Goal: Information Seeking & Learning: Learn about a topic

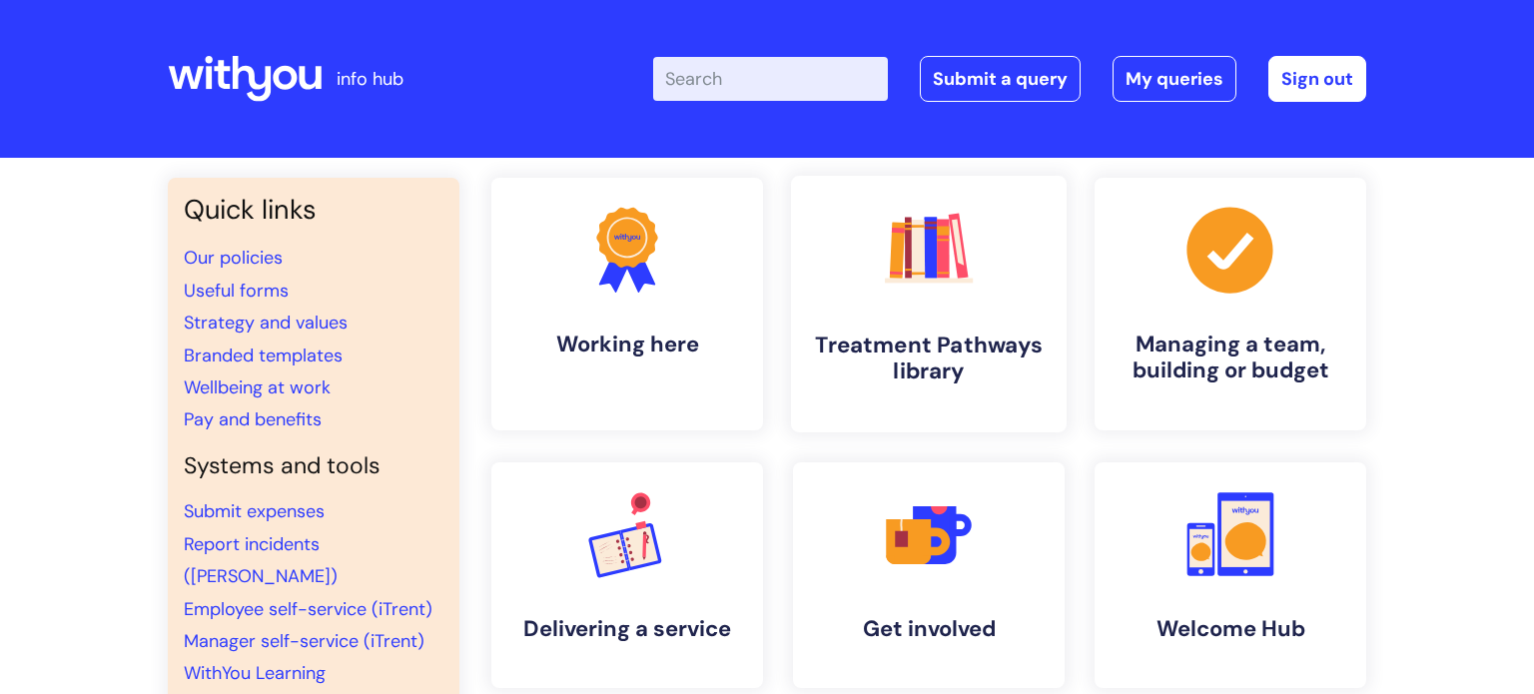
click at [968, 333] on h4 "Treatment Pathways library" at bounding box center [929, 359] width 244 height 54
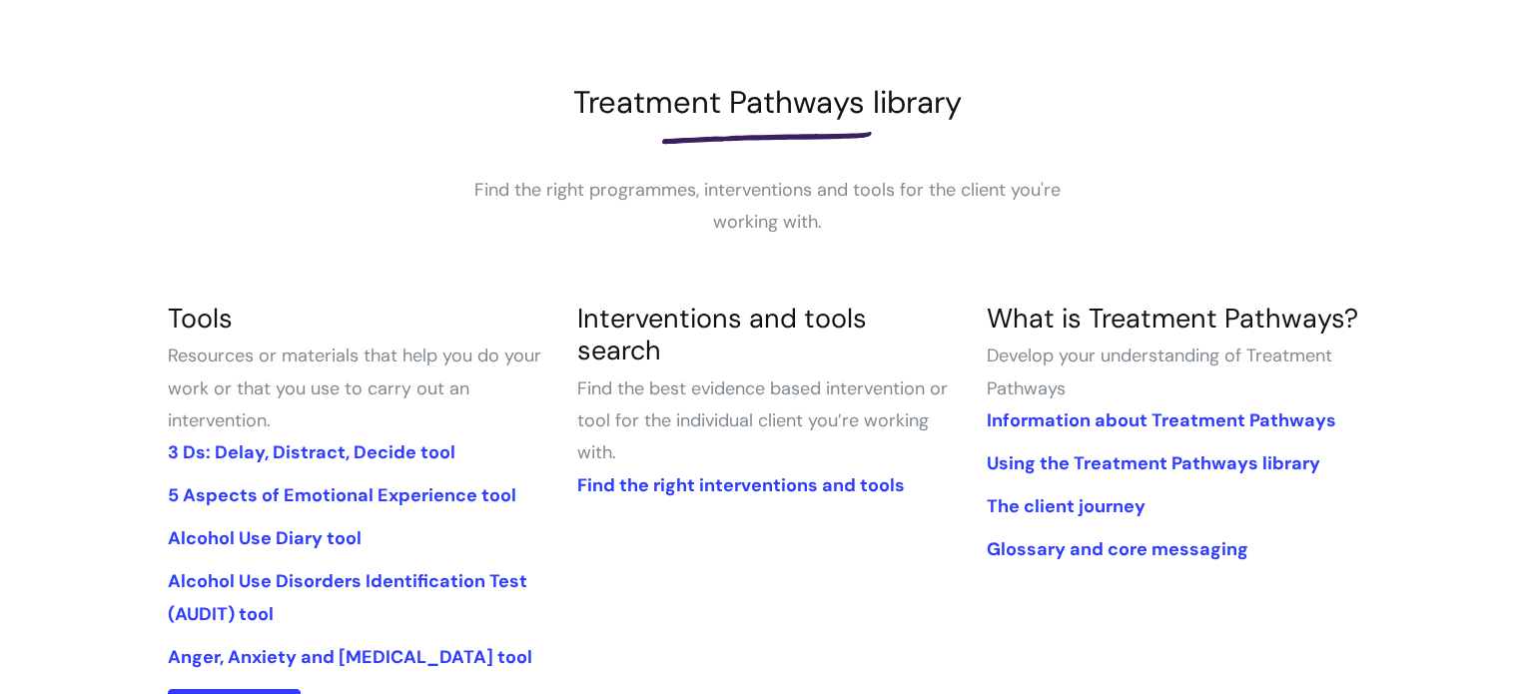
scroll to position [344, 0]
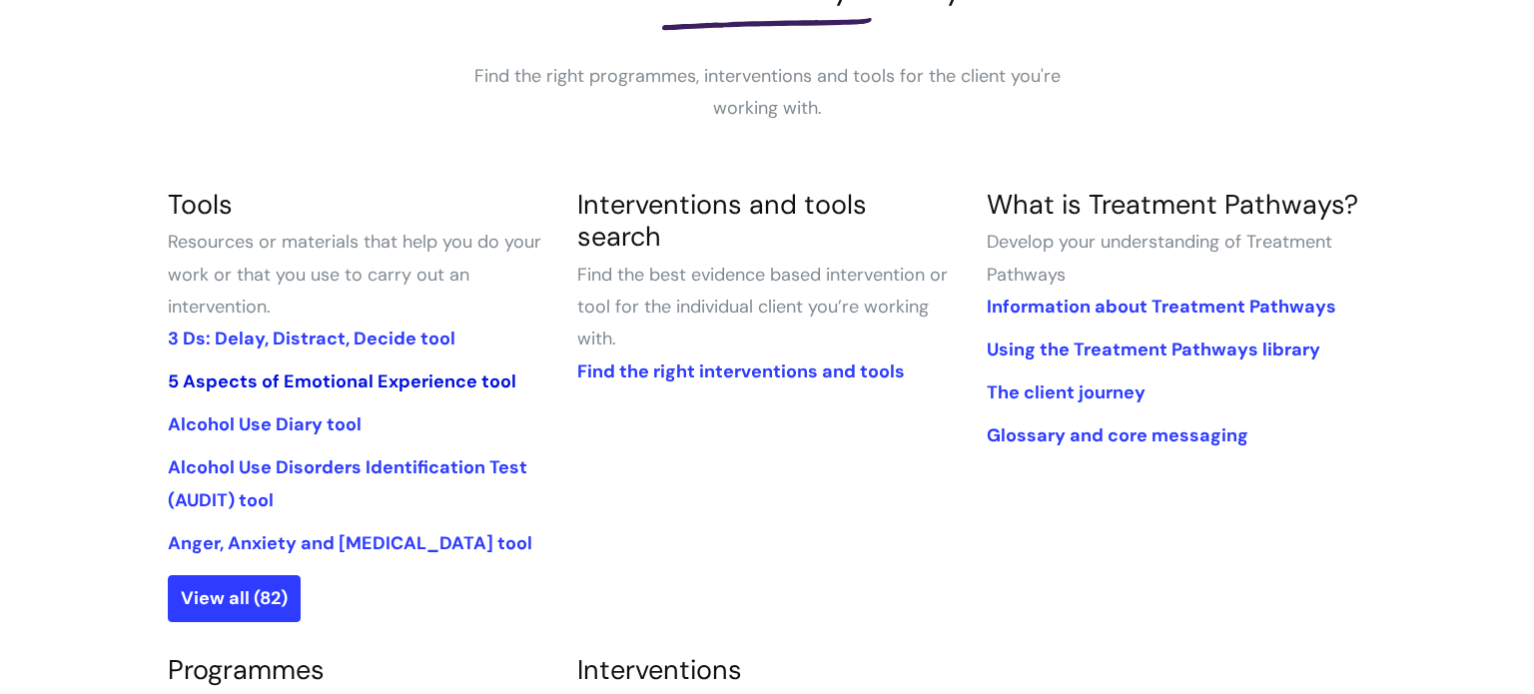
click at [368, 385] on link "5 Aspects of Emotional Experience tool" at bounding box center [342, 382] width 349 height 24
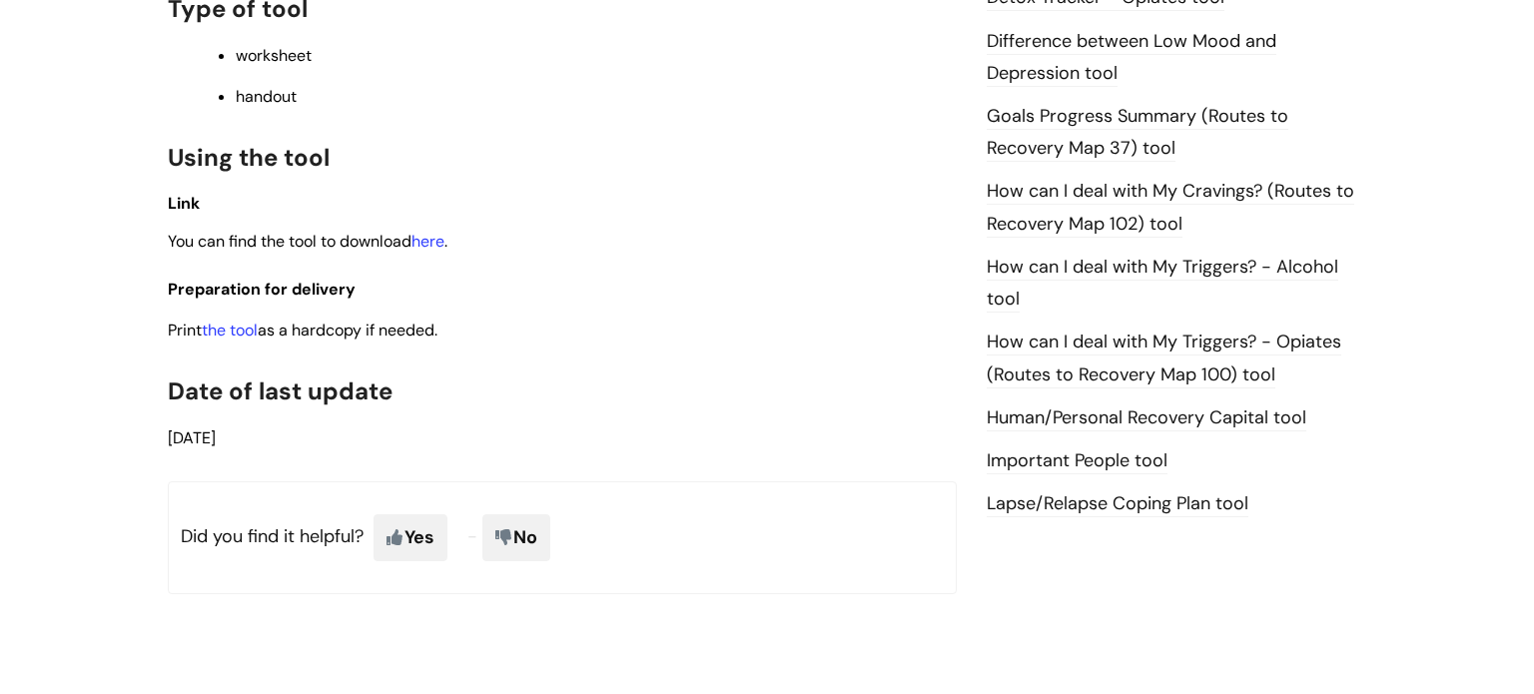
scroll to position [1324, 0]
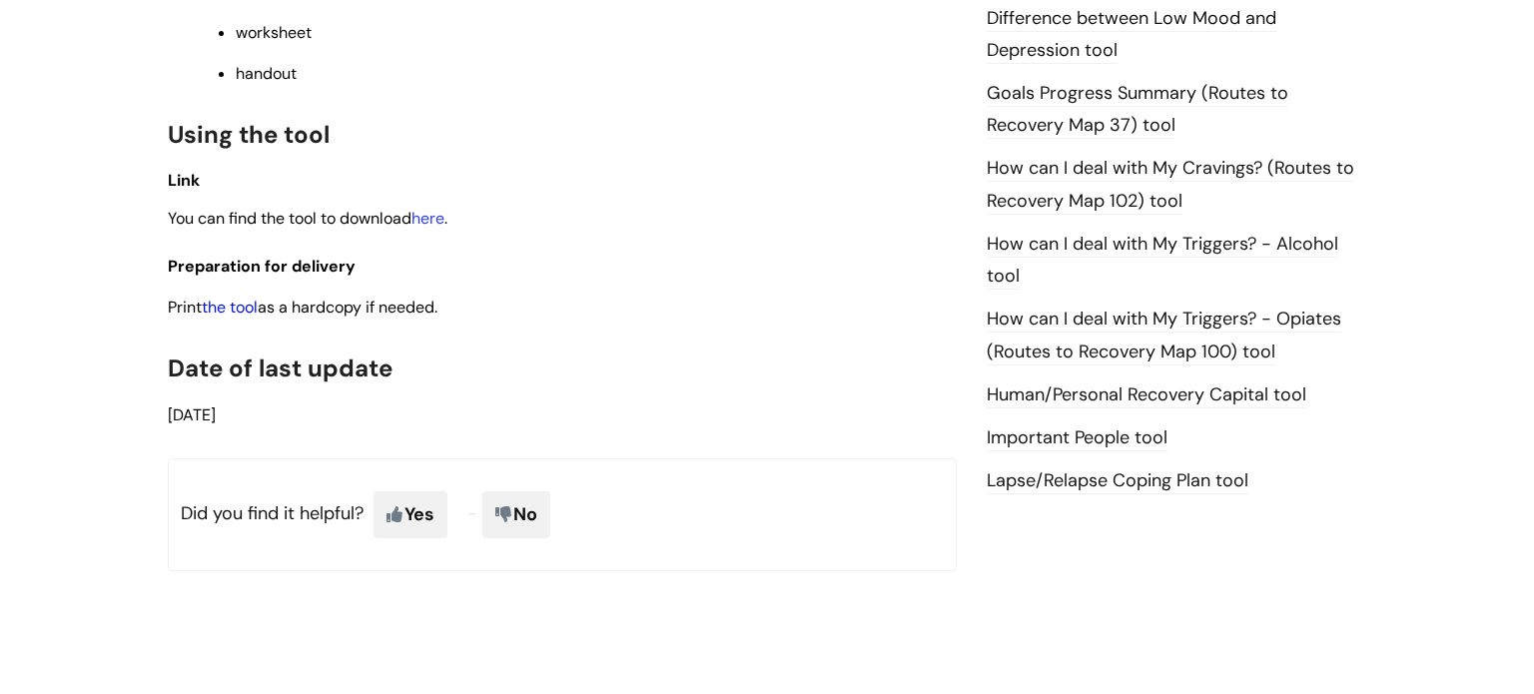
click at [247, 317] on link "the tool" at bounding box center [230, 307] width 56 height 21
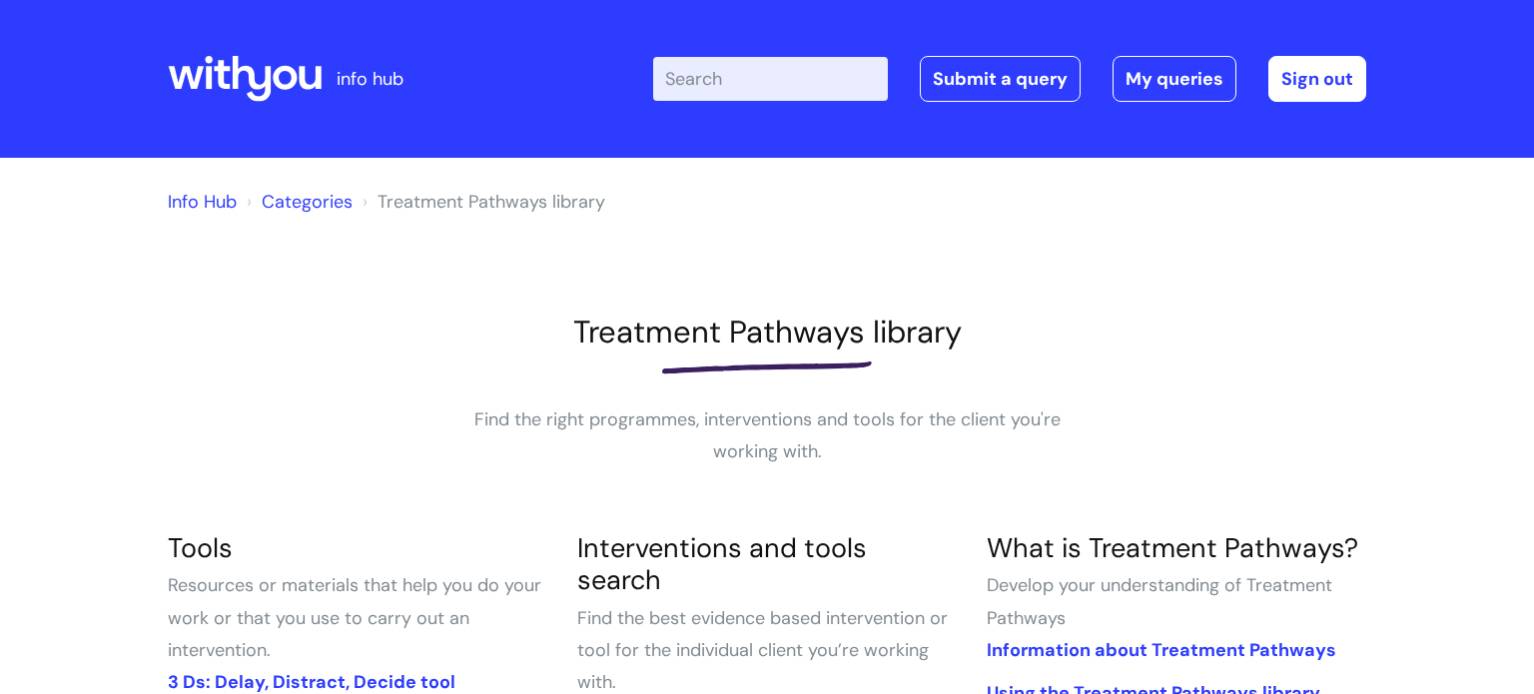
scroll to position [345, 0]
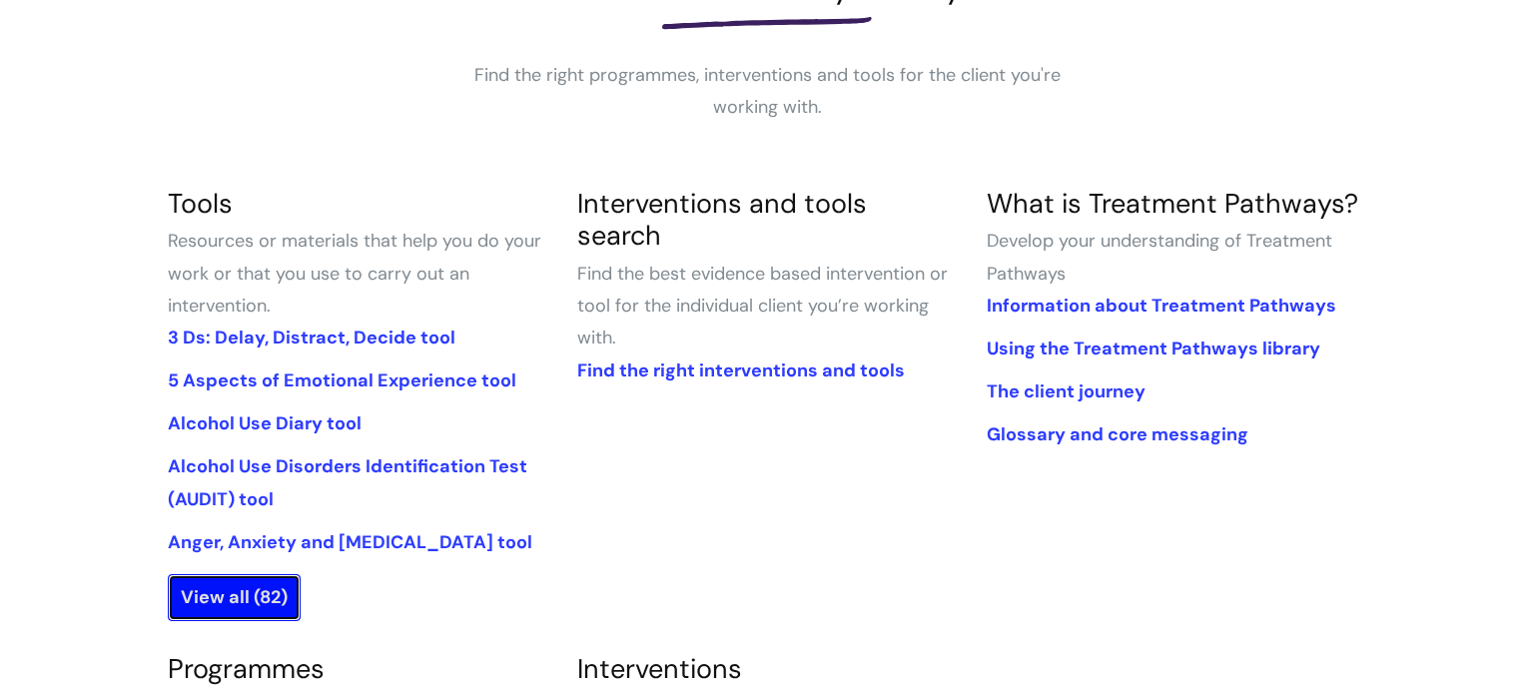
click at [251, 604] on link "View all (82)" at bounding box center [234, 597] width 133 height 46
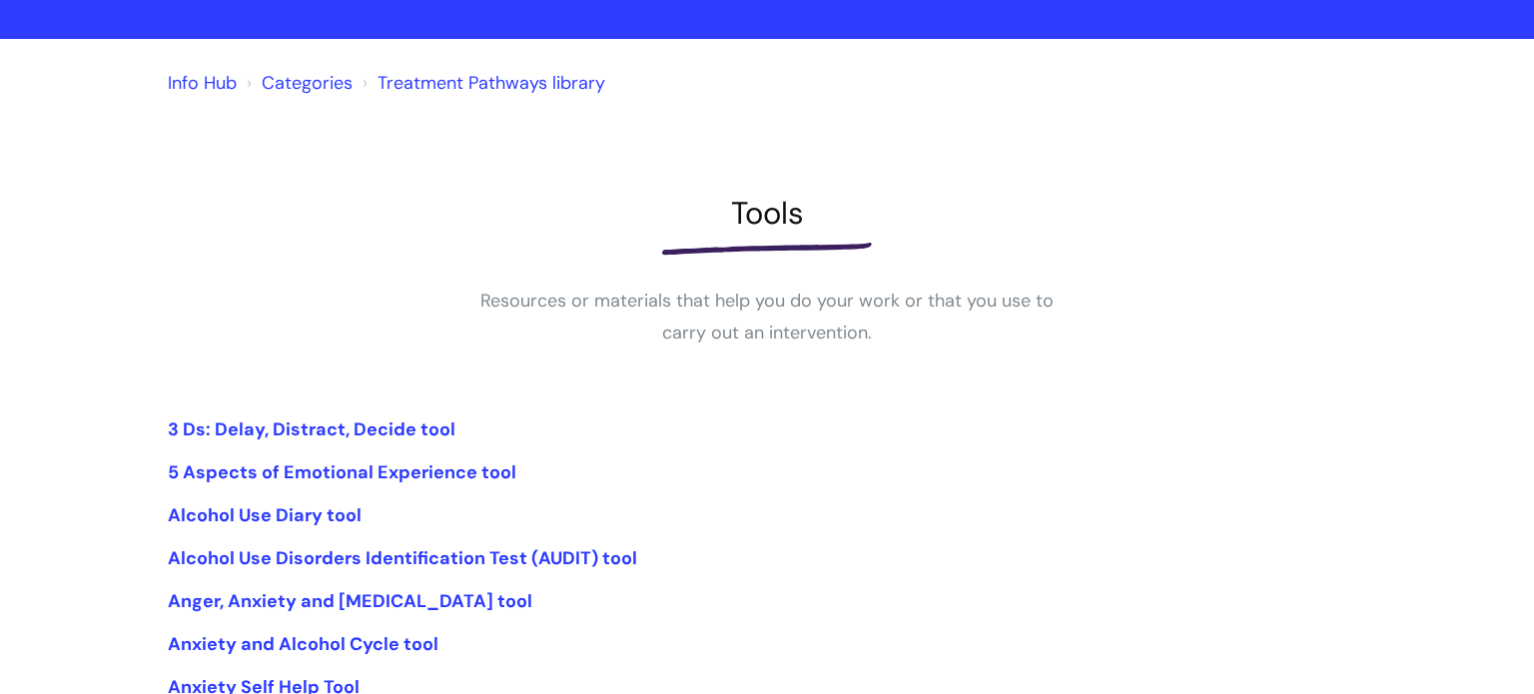
scroll to position [431, 0]
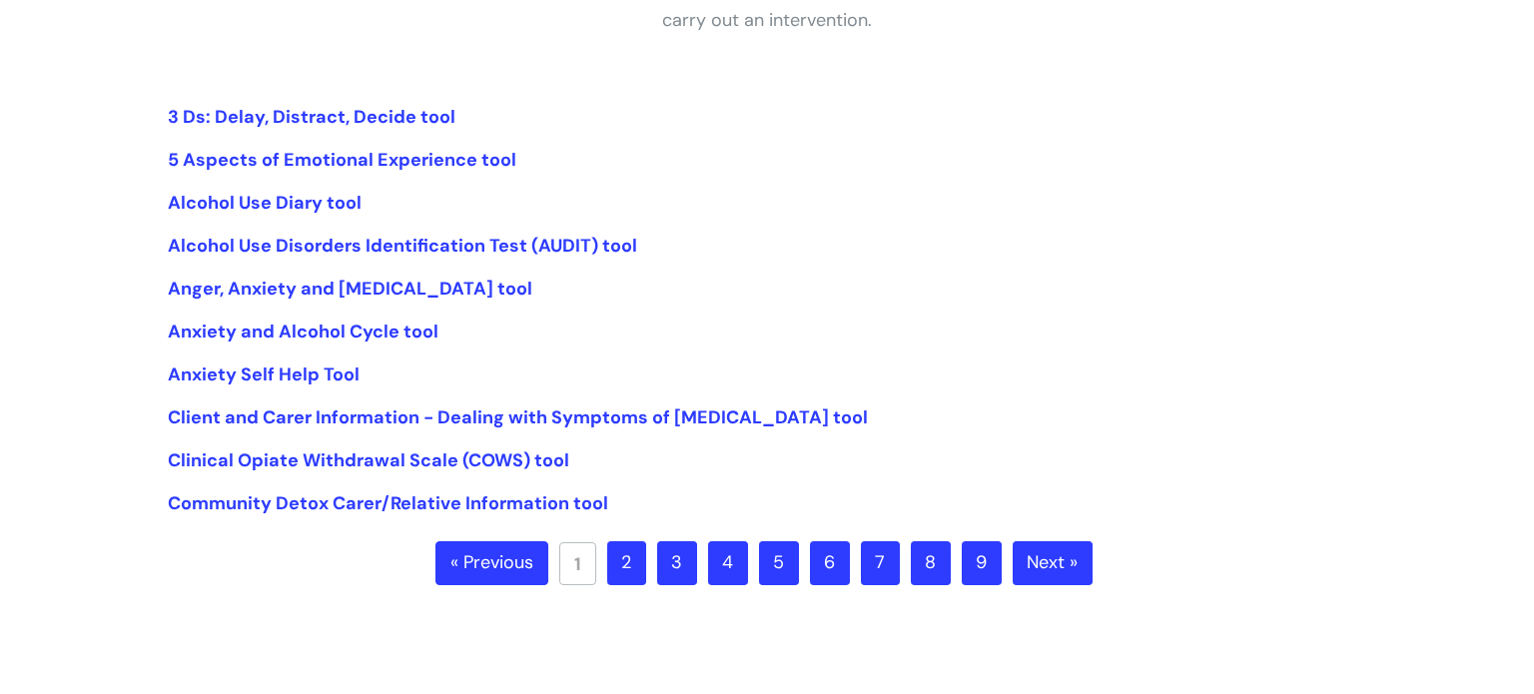
click at [632, 568] on link "2" at bounding box center [626, 563] width 39 height 44
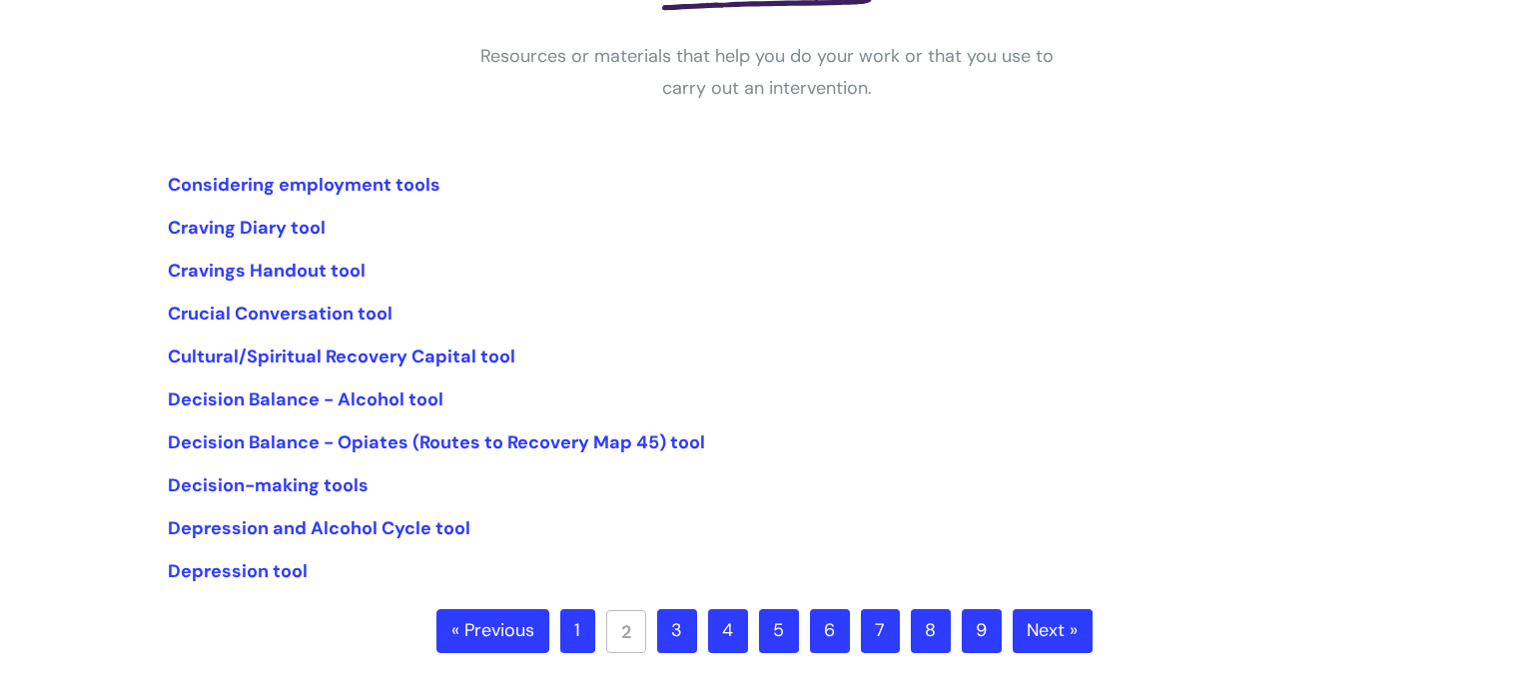
scroll to position [393, 0]
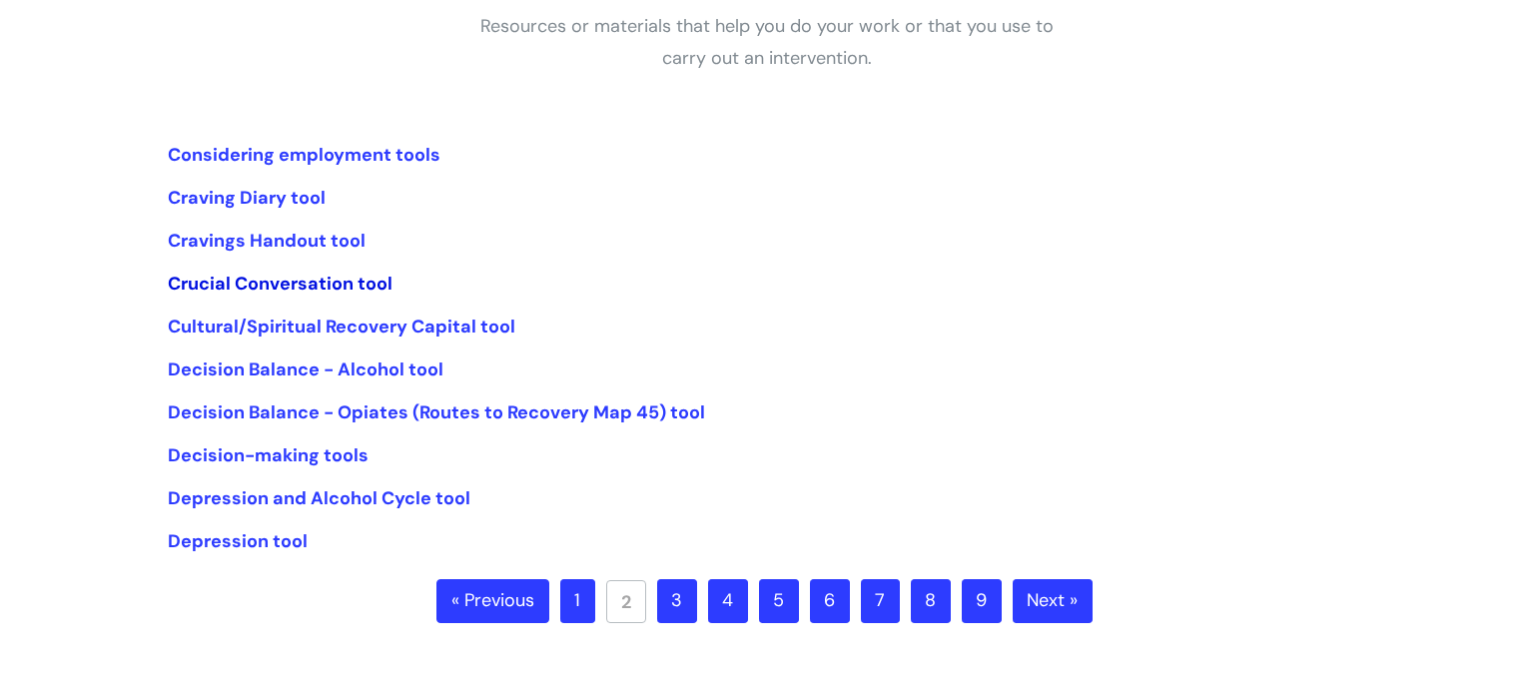
click at [318, 287] on link "Crucial Conversation tool" at bounding box center [280, 284] width 225 height 24
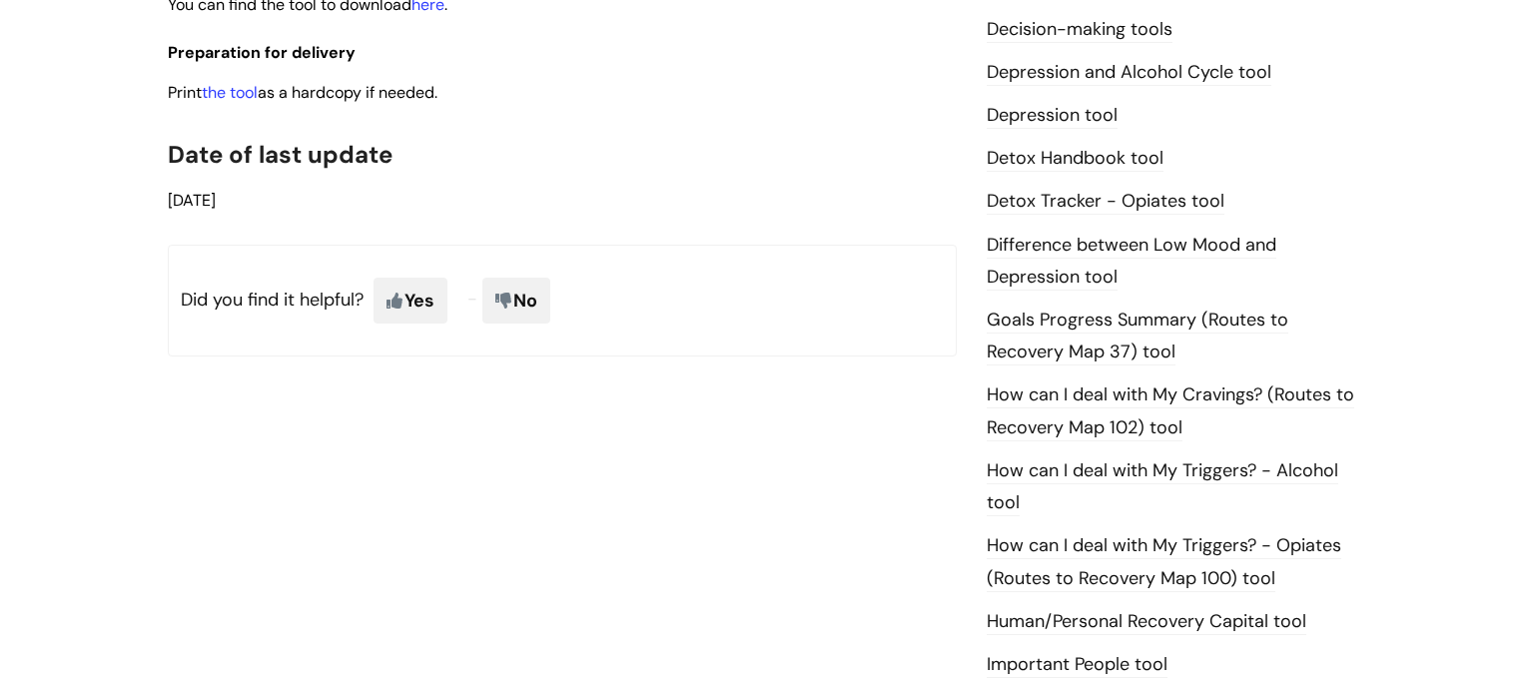
scroll to position [1071, 0]
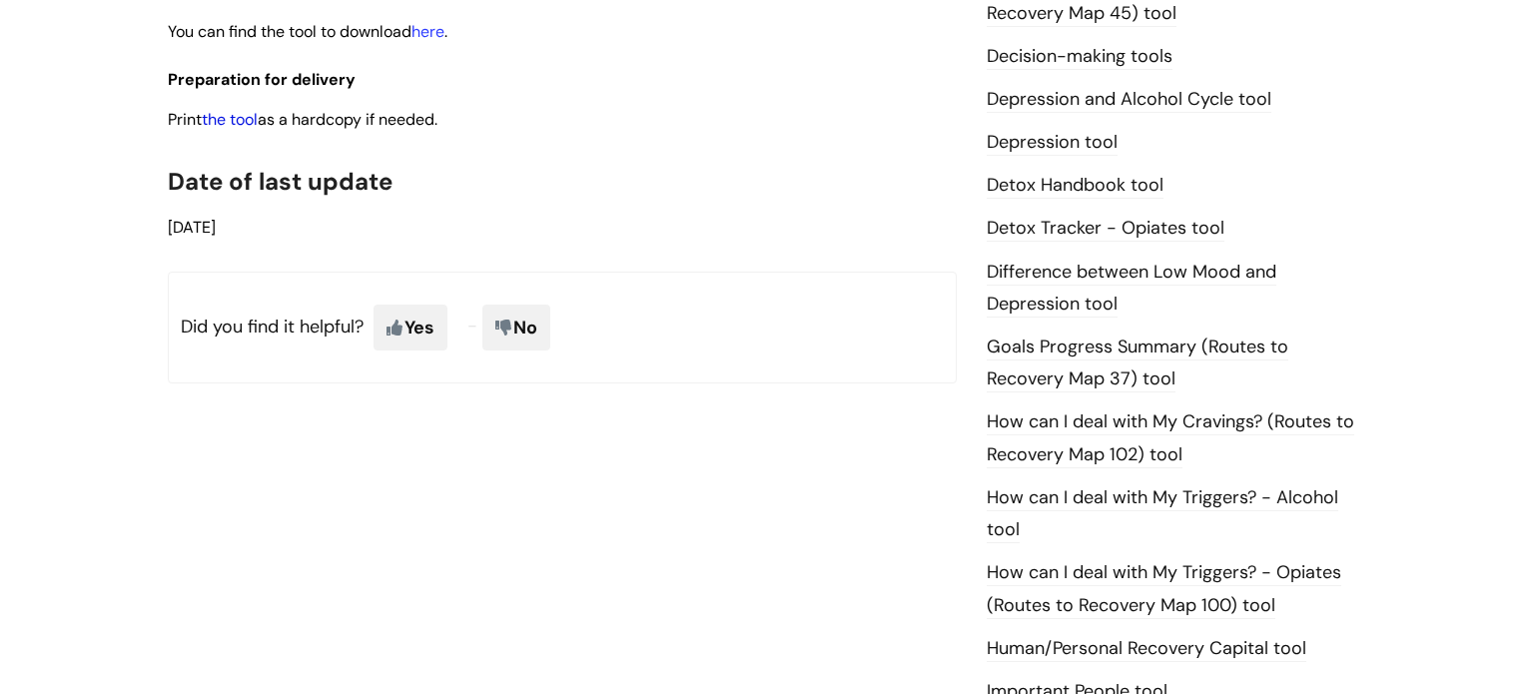
click at [248, 128] on link "the tool" at bounding box center [230, 119] width 56 height 21
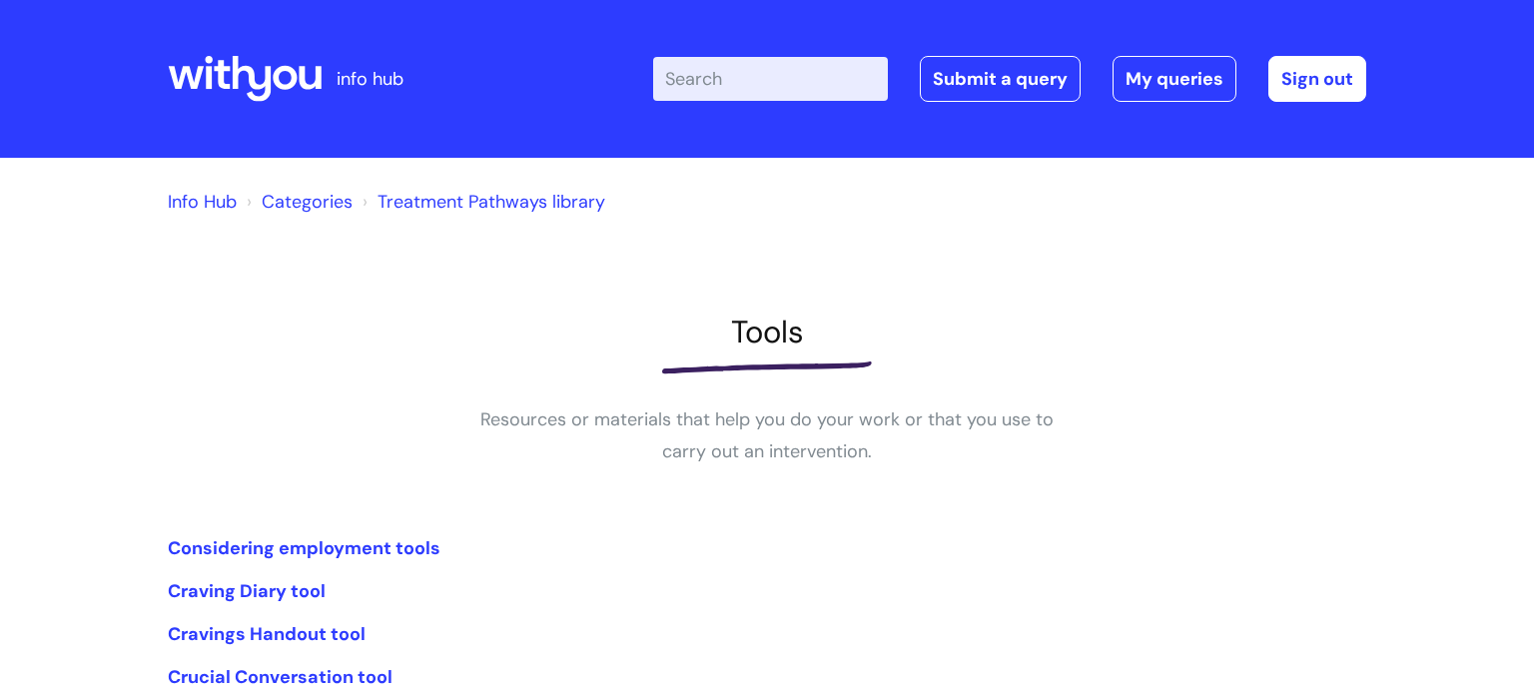
scroll to position [393, 0]
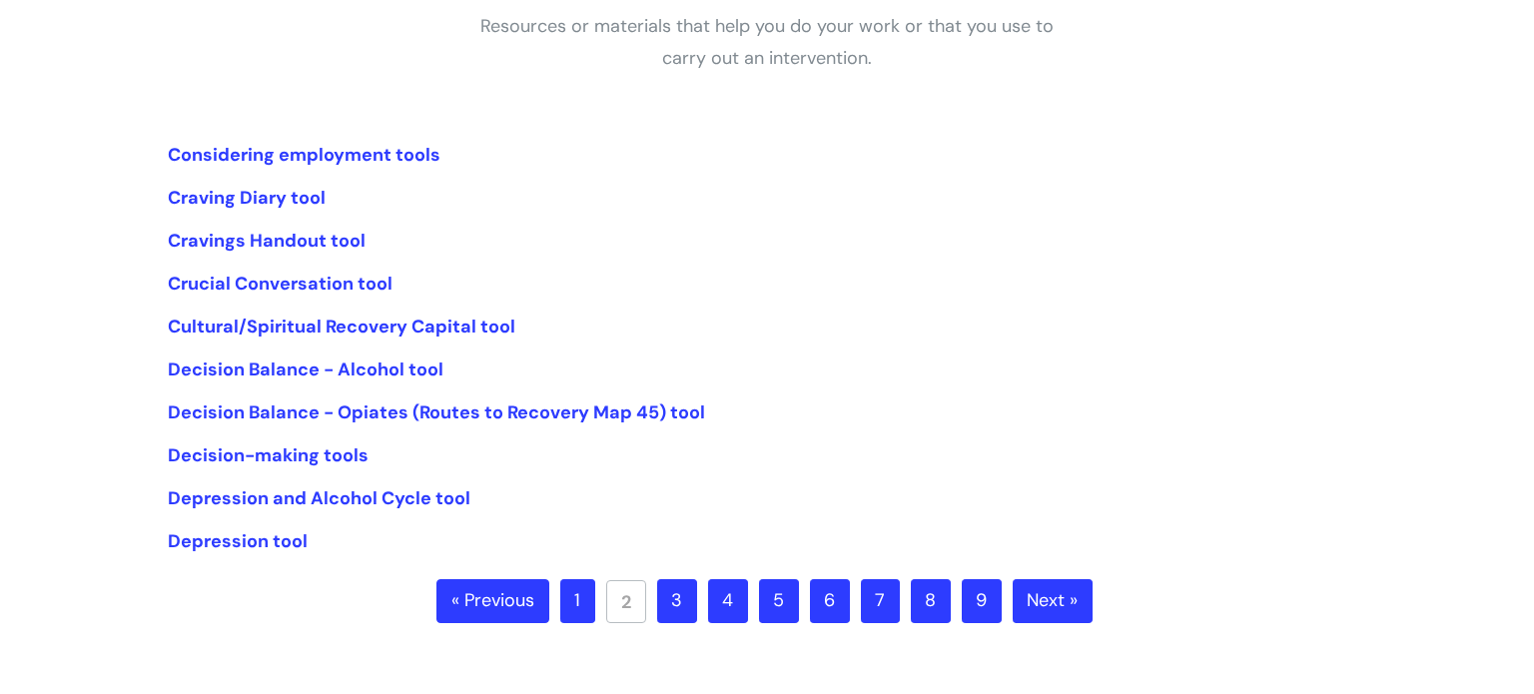
click at [679, 602] on link "3" at bounding box center [677, 601] width 40 height 44
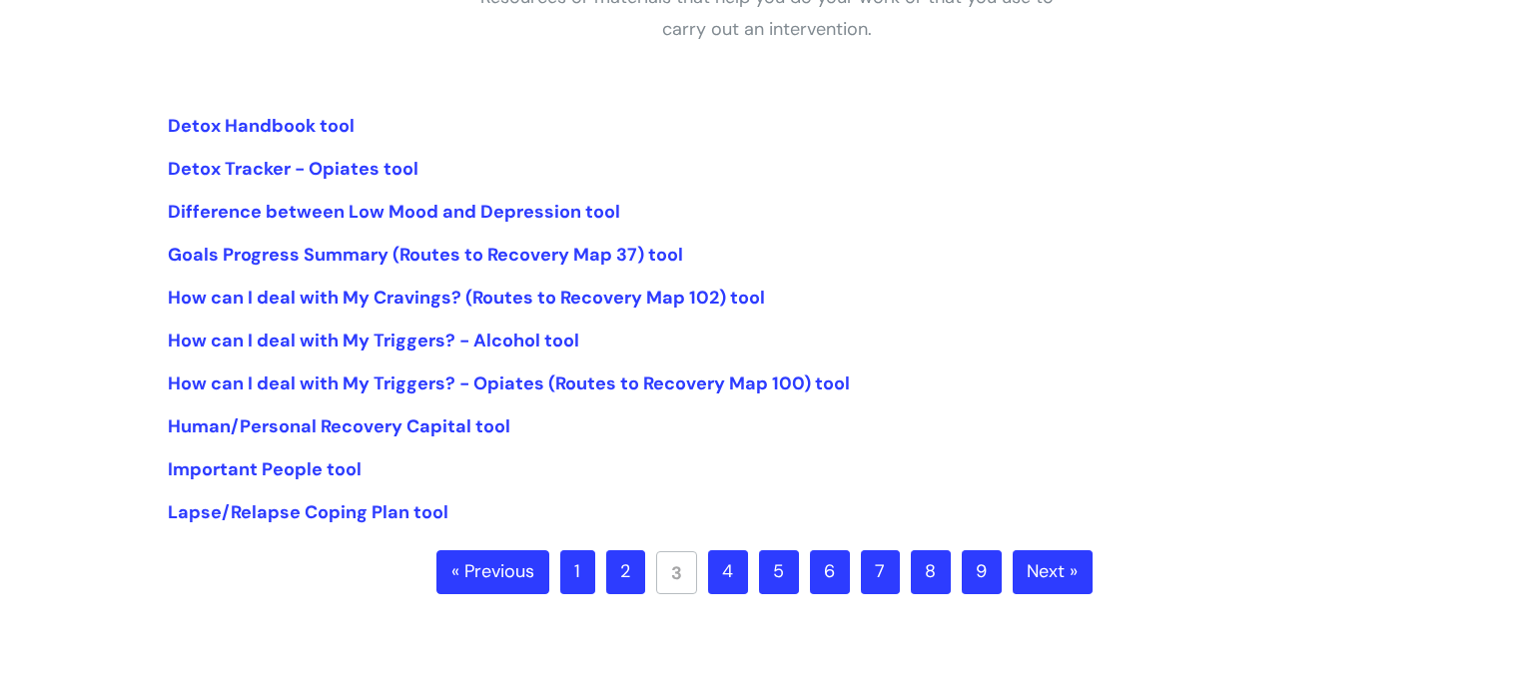
scroll to position [435, 0]
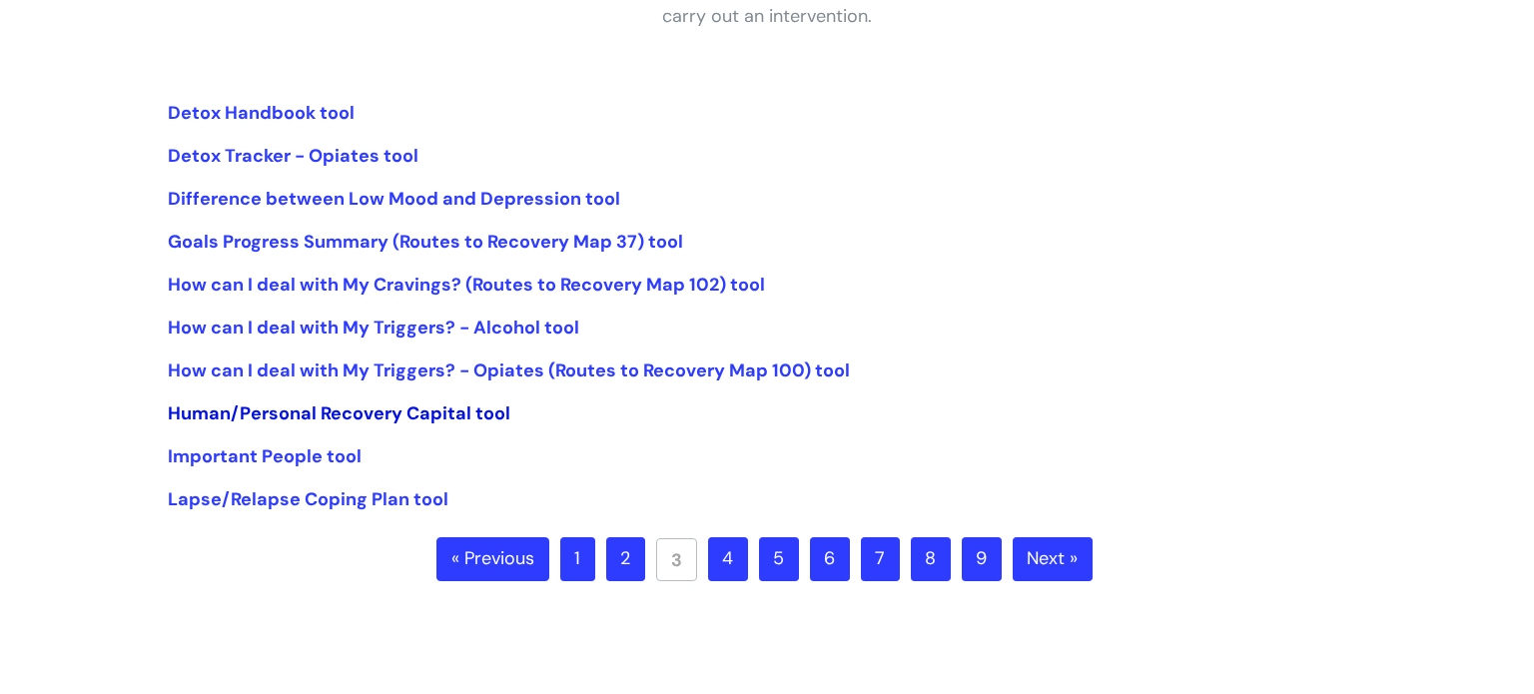
click at [345, 413] on link "Human/Personal Recovery Capital tool" at bounding box center [339, 413] width 343 height 24
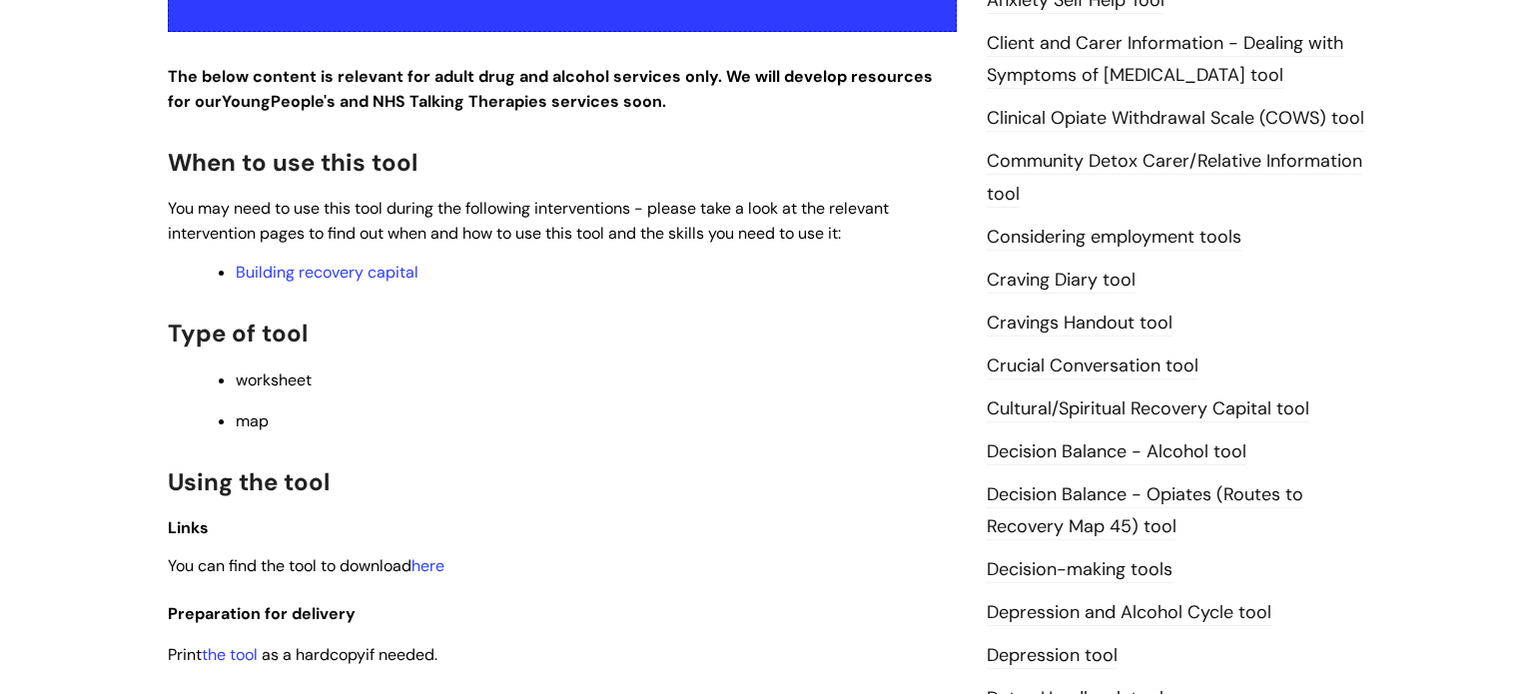
scroll to position [875, 0]
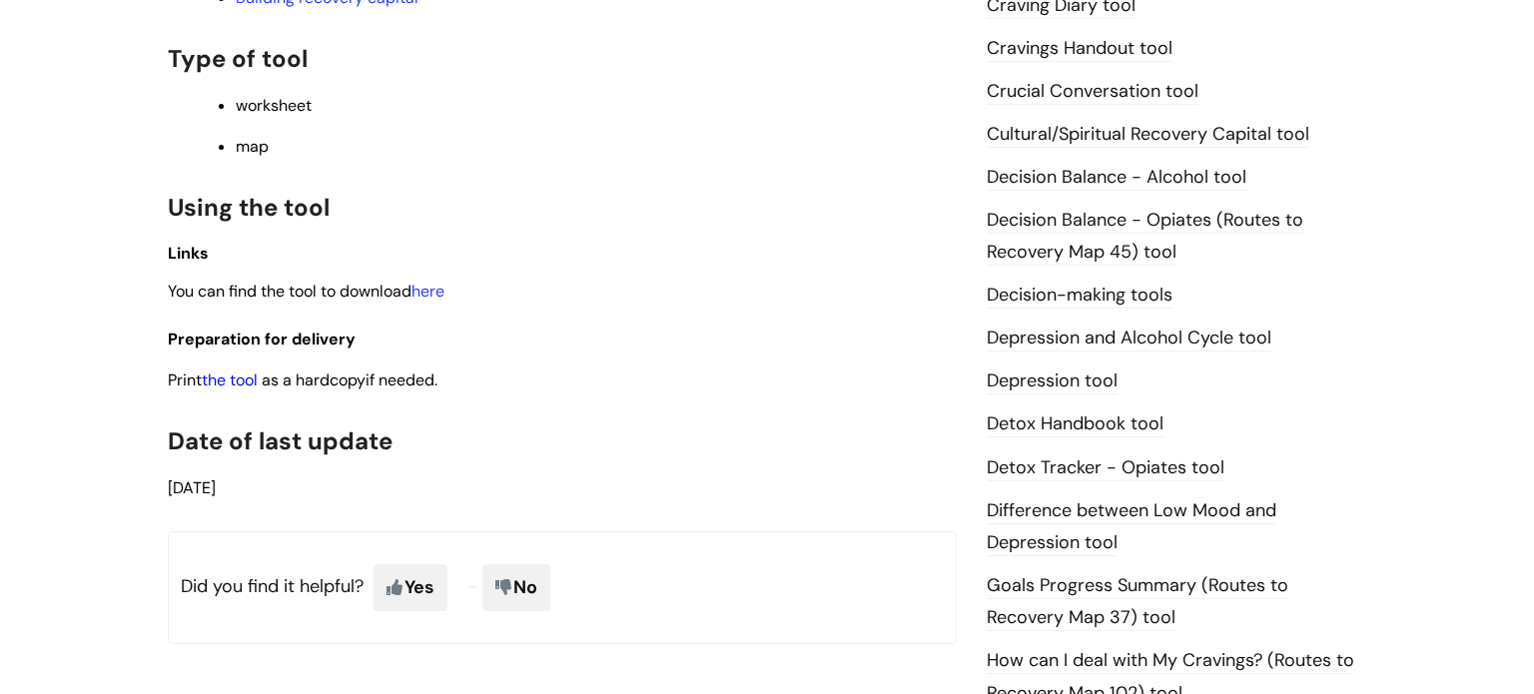
click at [252, 385] on link "the tool" at bounding box center [230, 380] width 56 height 21
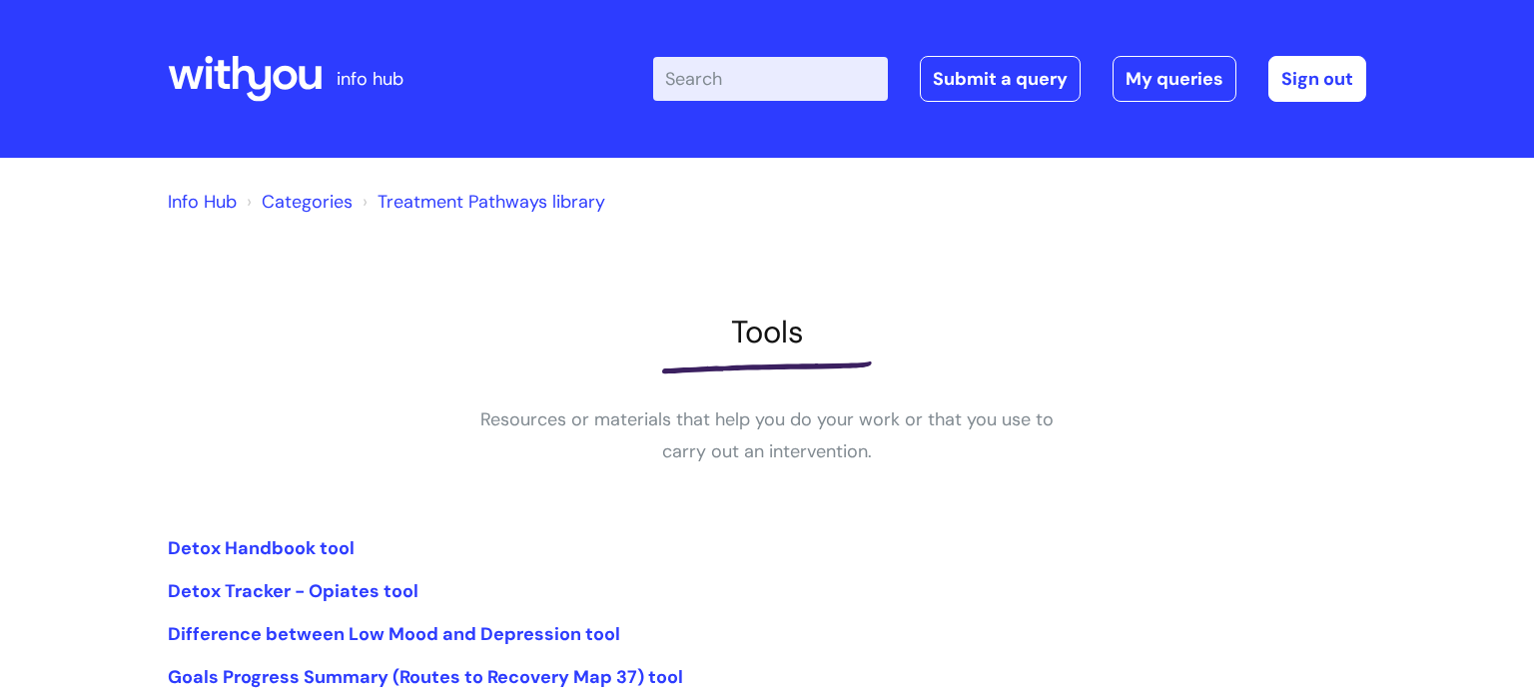
scroll to position [431, 0]
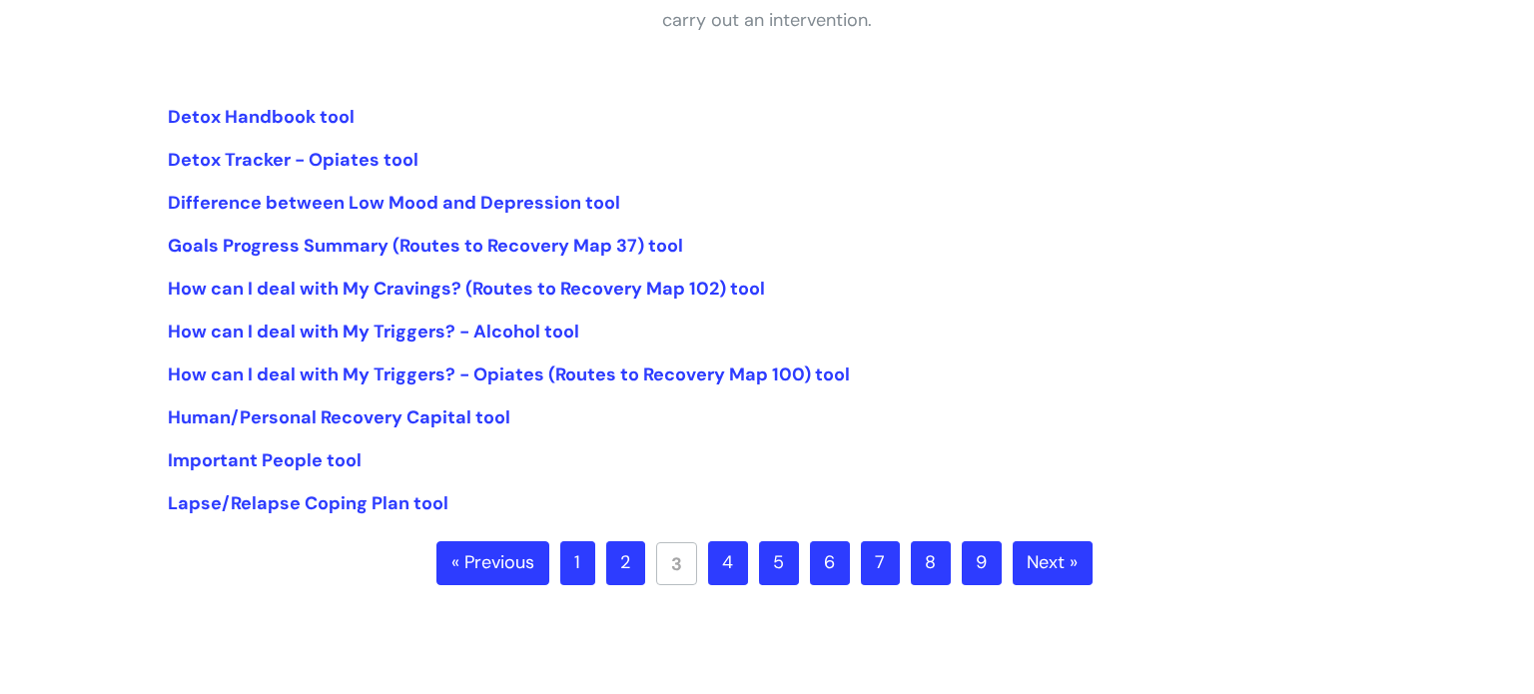
click at [727, 564] on link "4" at bounding box center [728, 563] width 40 height 44
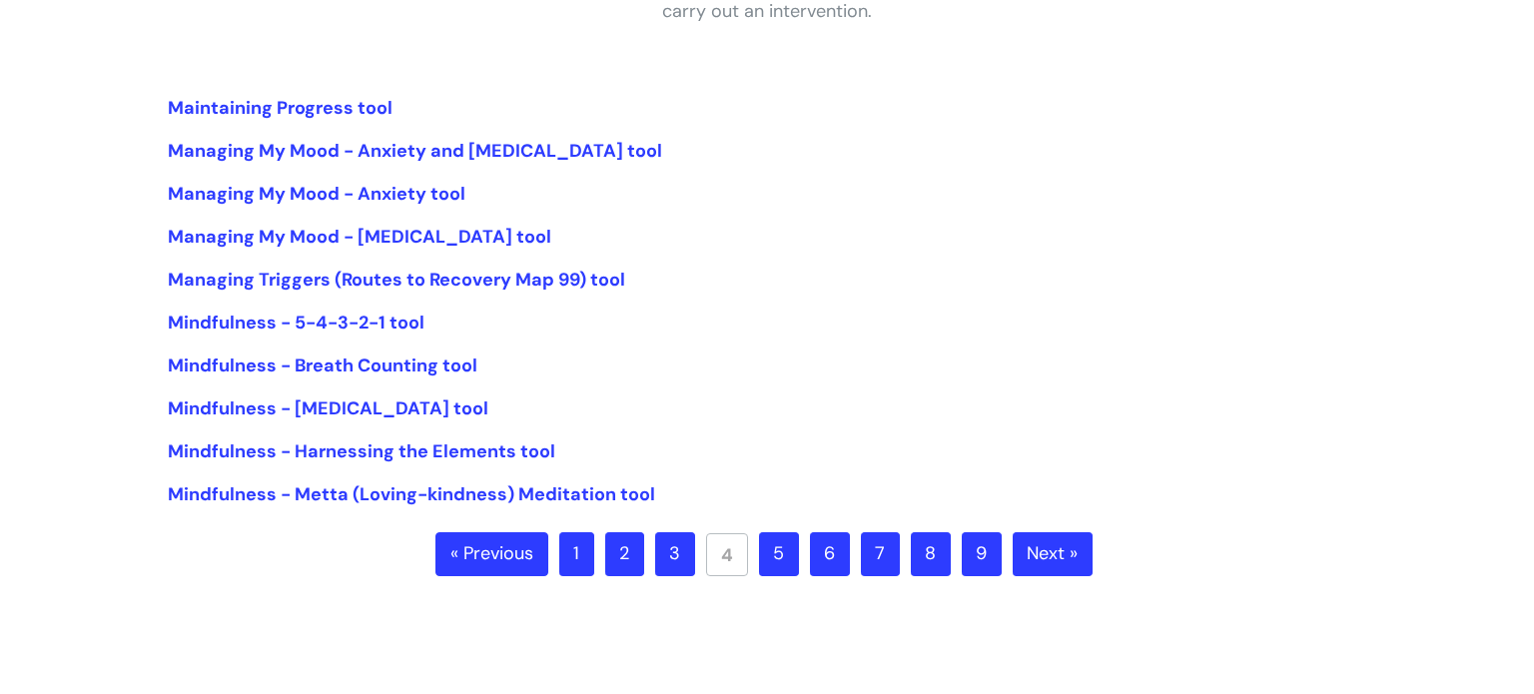
scroll to position [495, 0]
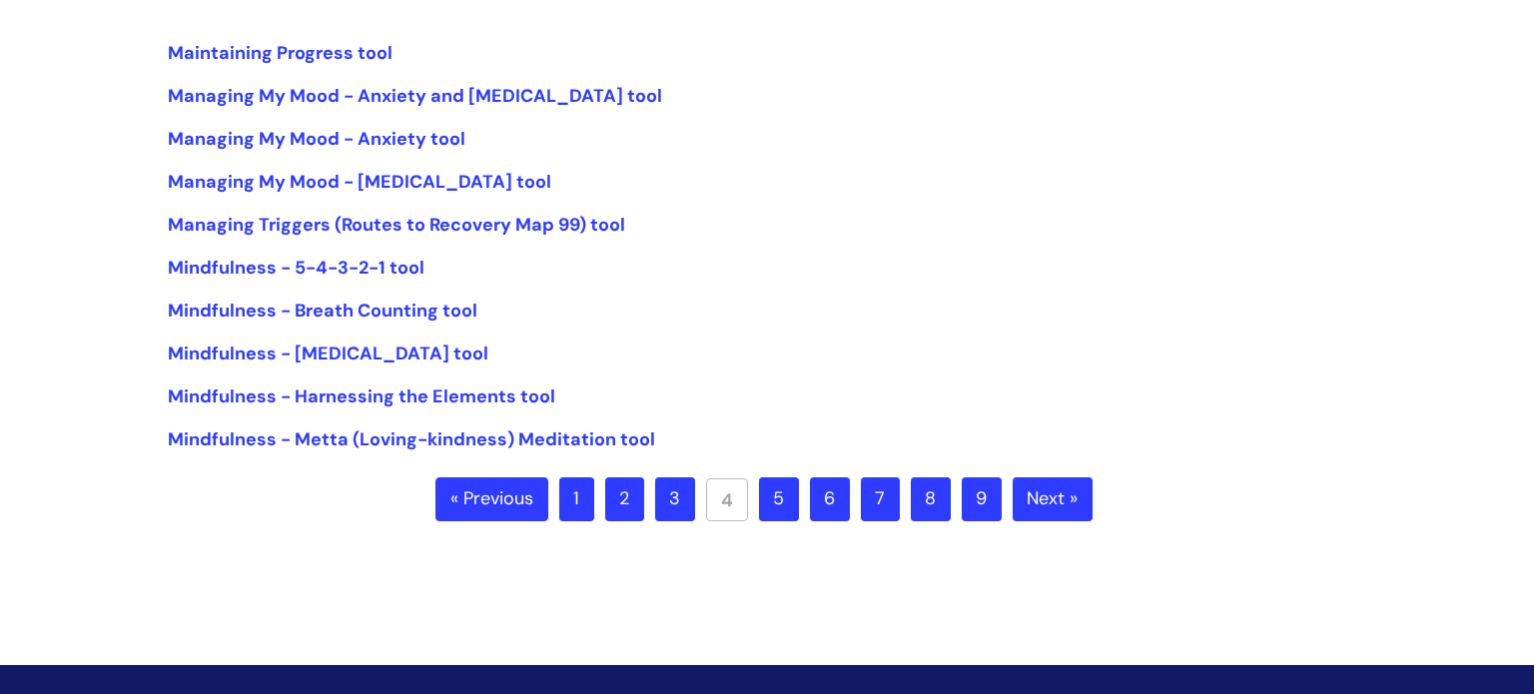
click at [776, 500] on link "5" at bounding box center [779, 499] width 40 height 44
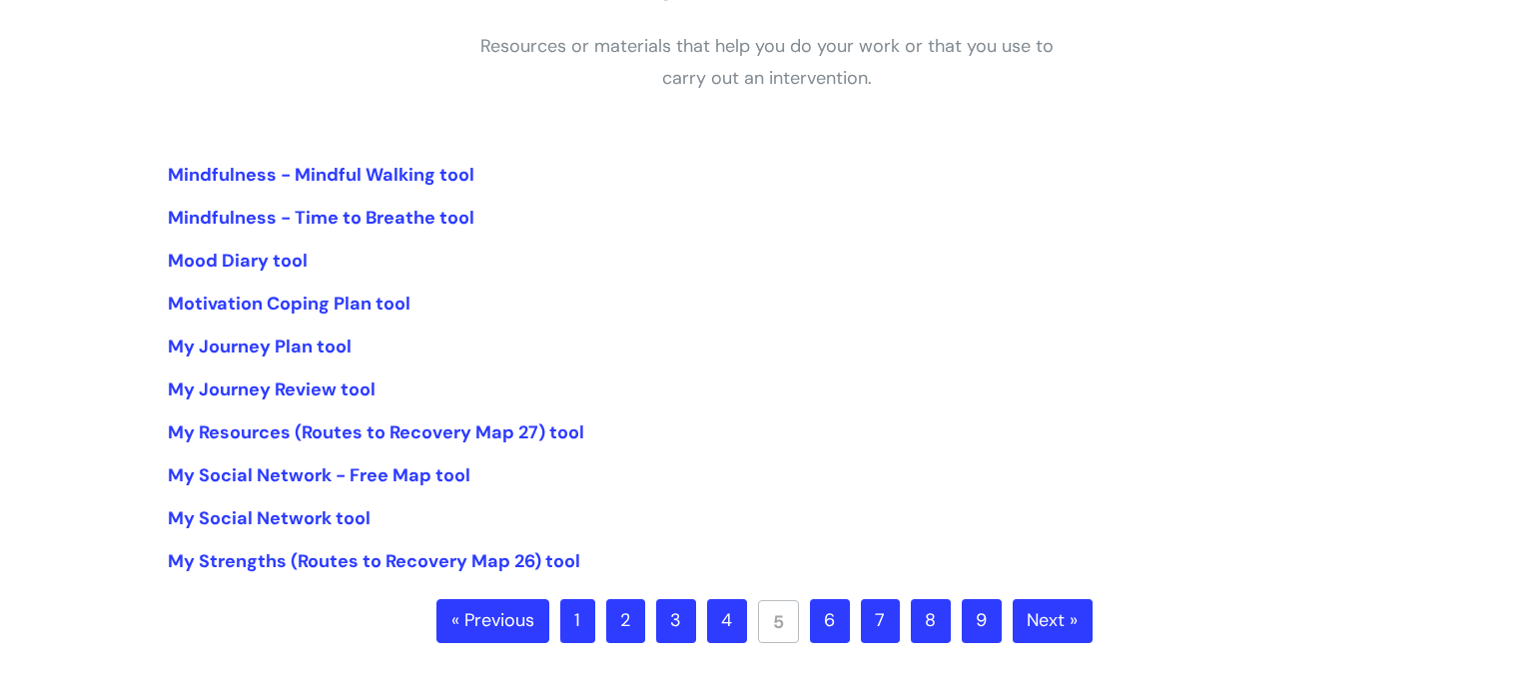
scroll to position [419, 0]
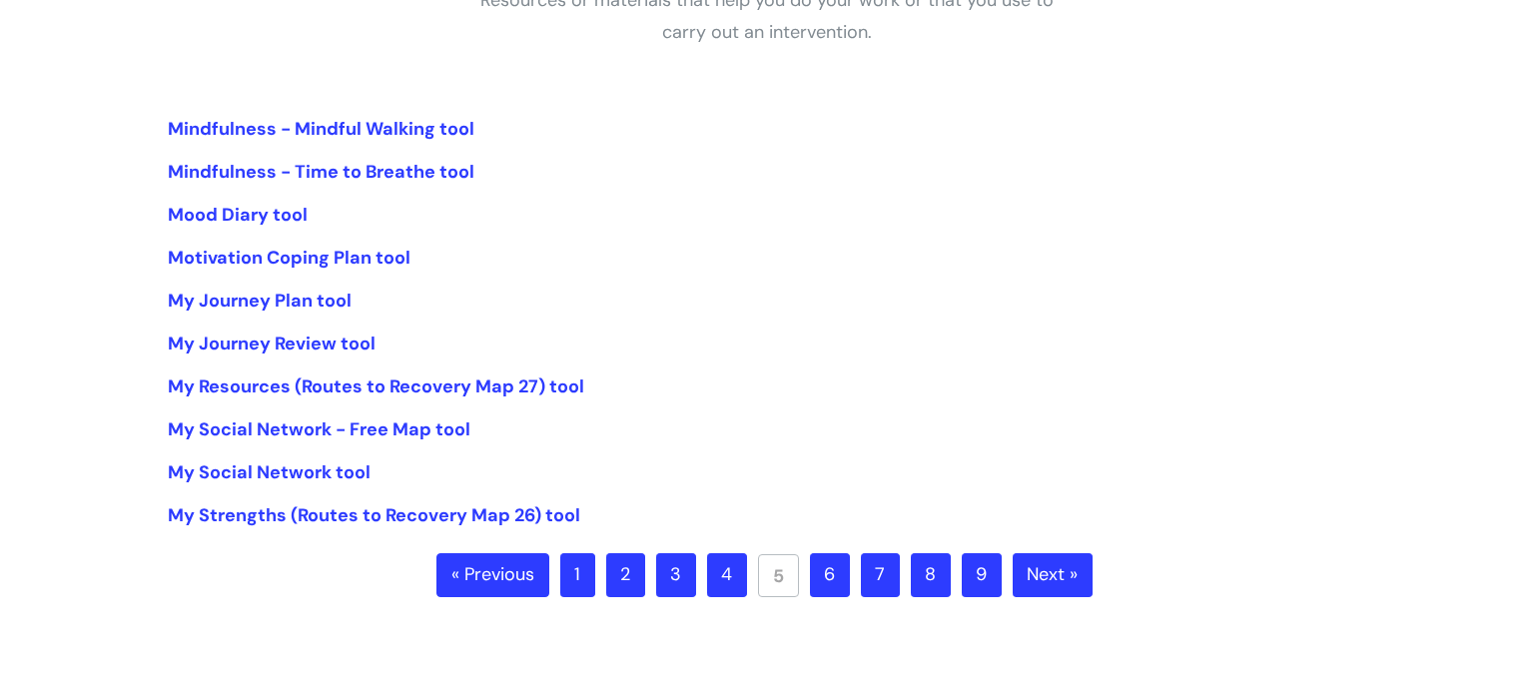
click at [828, 570] on link "6" at bounding box center [830, 575] width 40 height 44
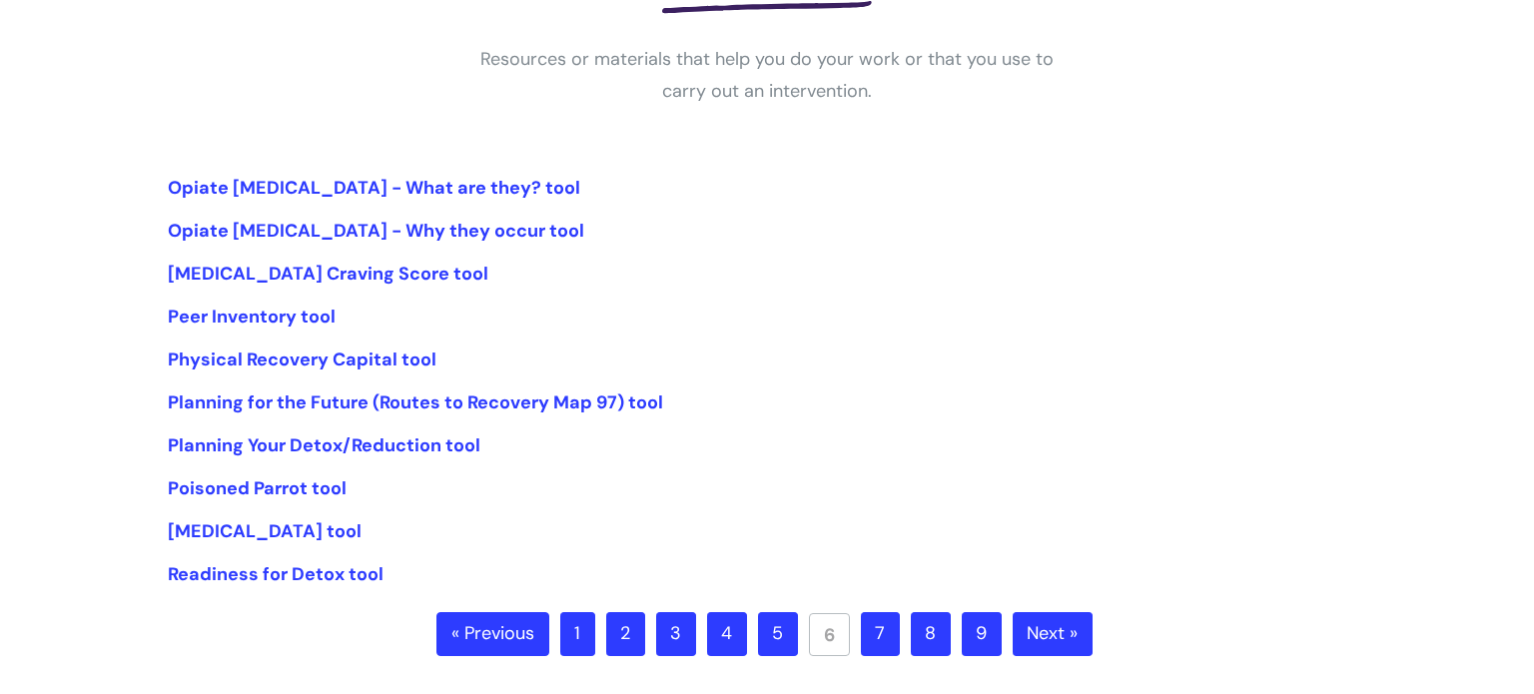
scroll to position [372, 0]
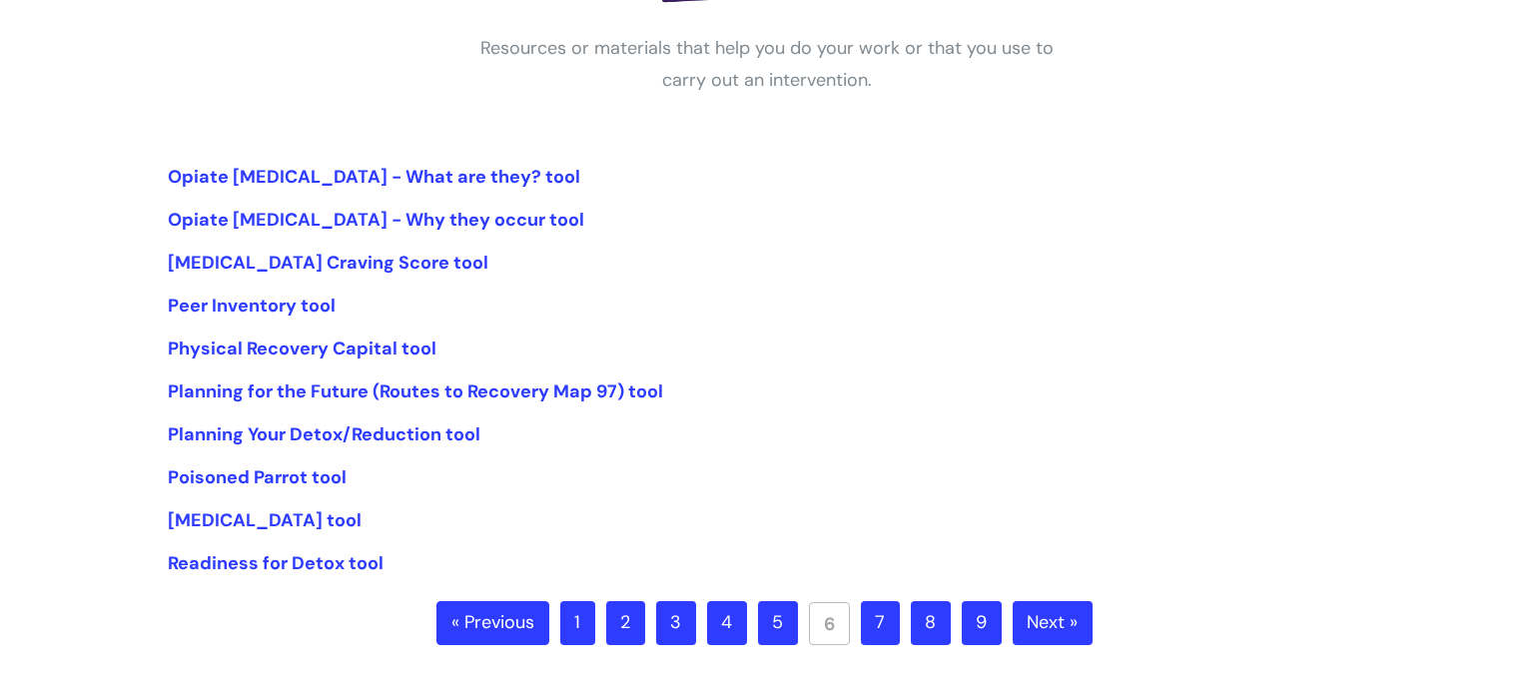
click at [872, 621] on link "7" at bounding box center [880, 623] width 39 height 44
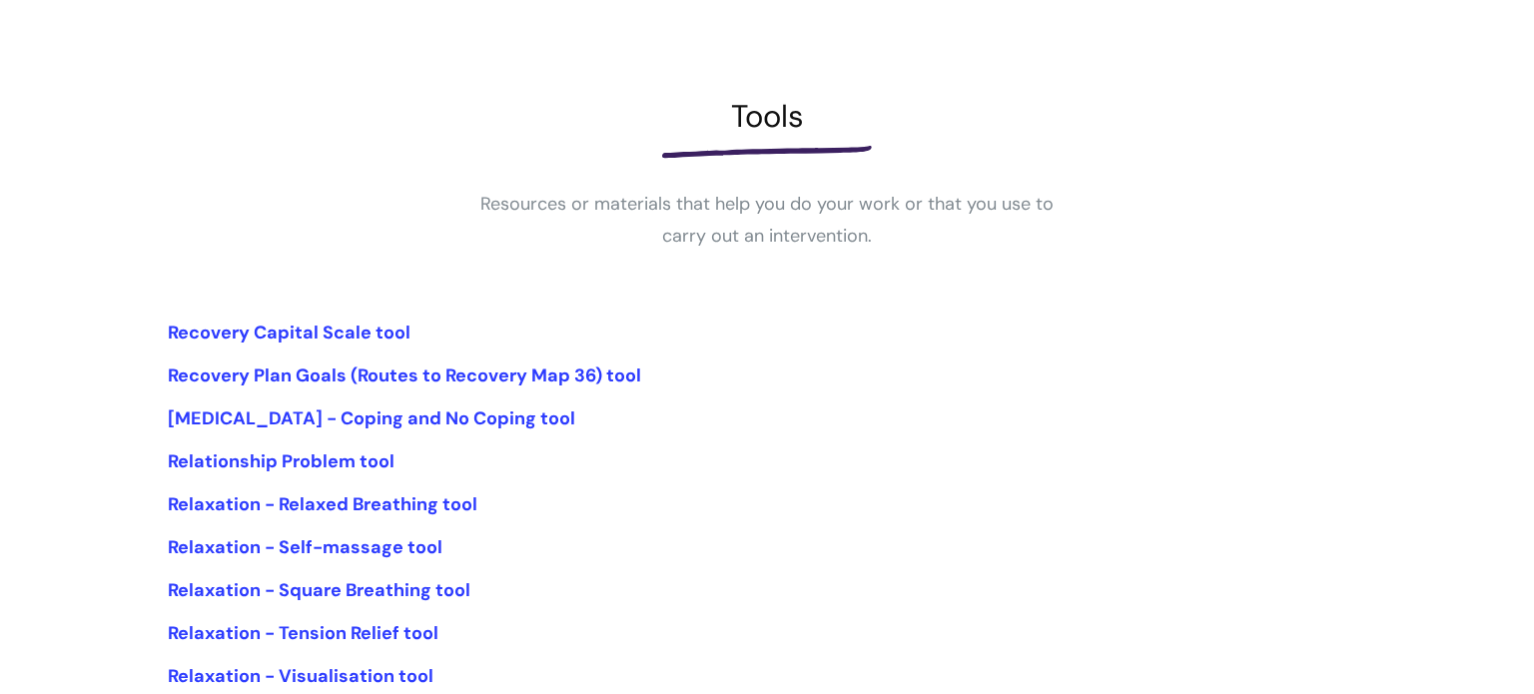
scroll to position [239, 0]
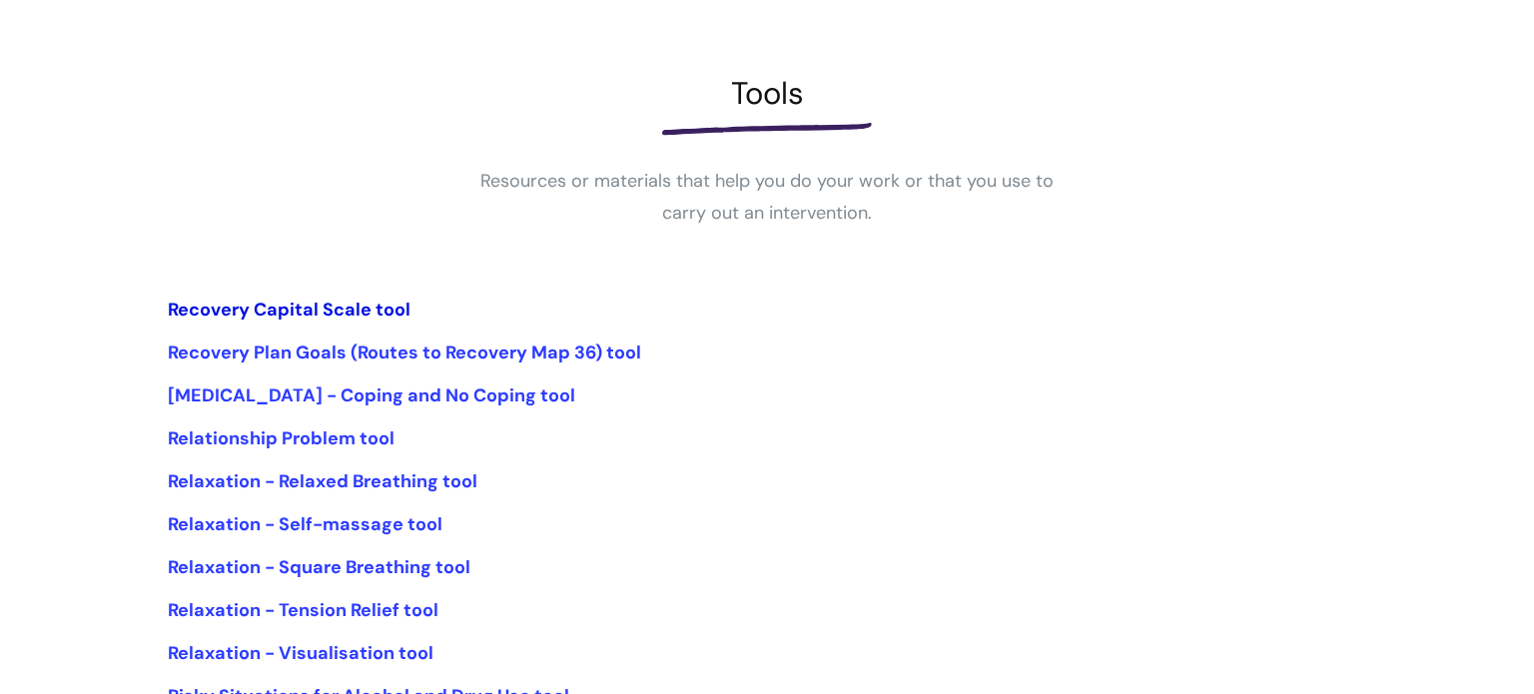
click at [330, 306] on link "Recovery Capital Scale tool" at bounding box center [289, 310] width 243 height 24
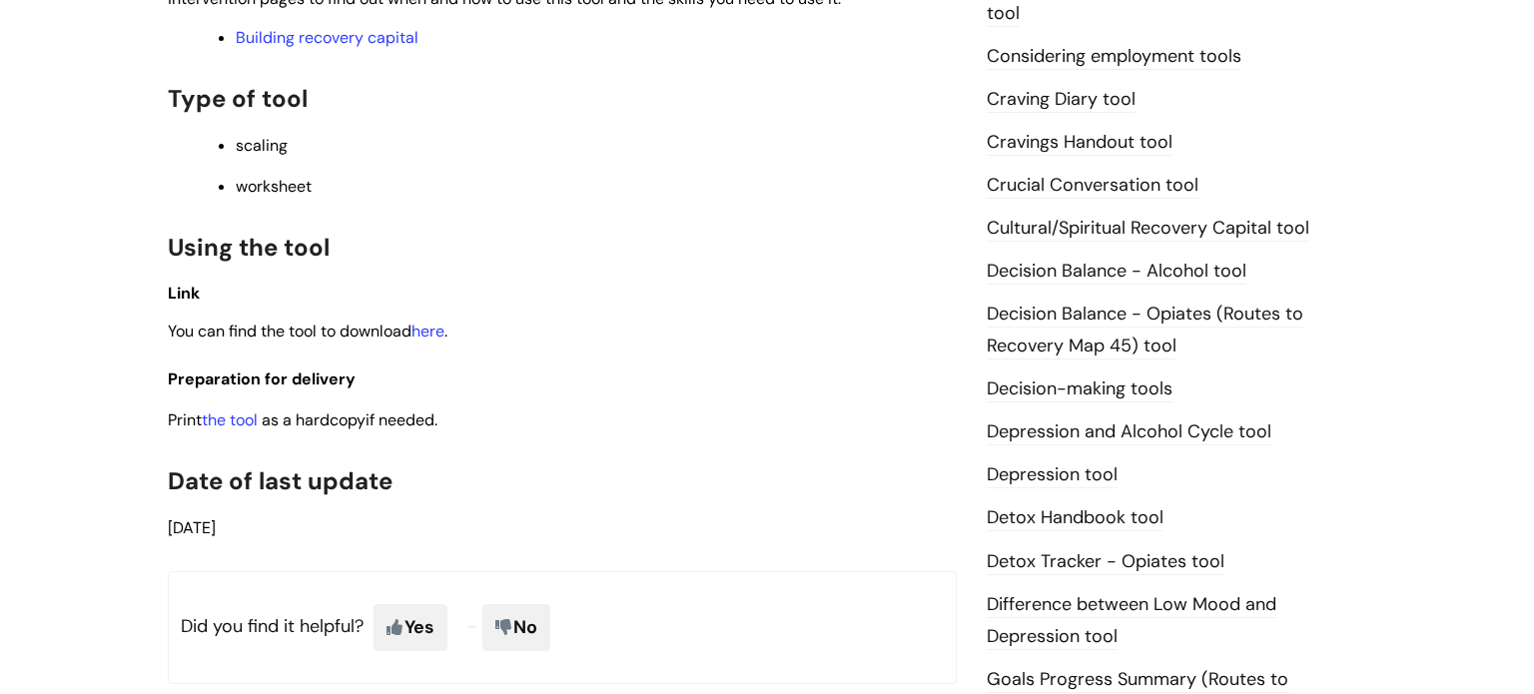
scroll to position [794, 0]
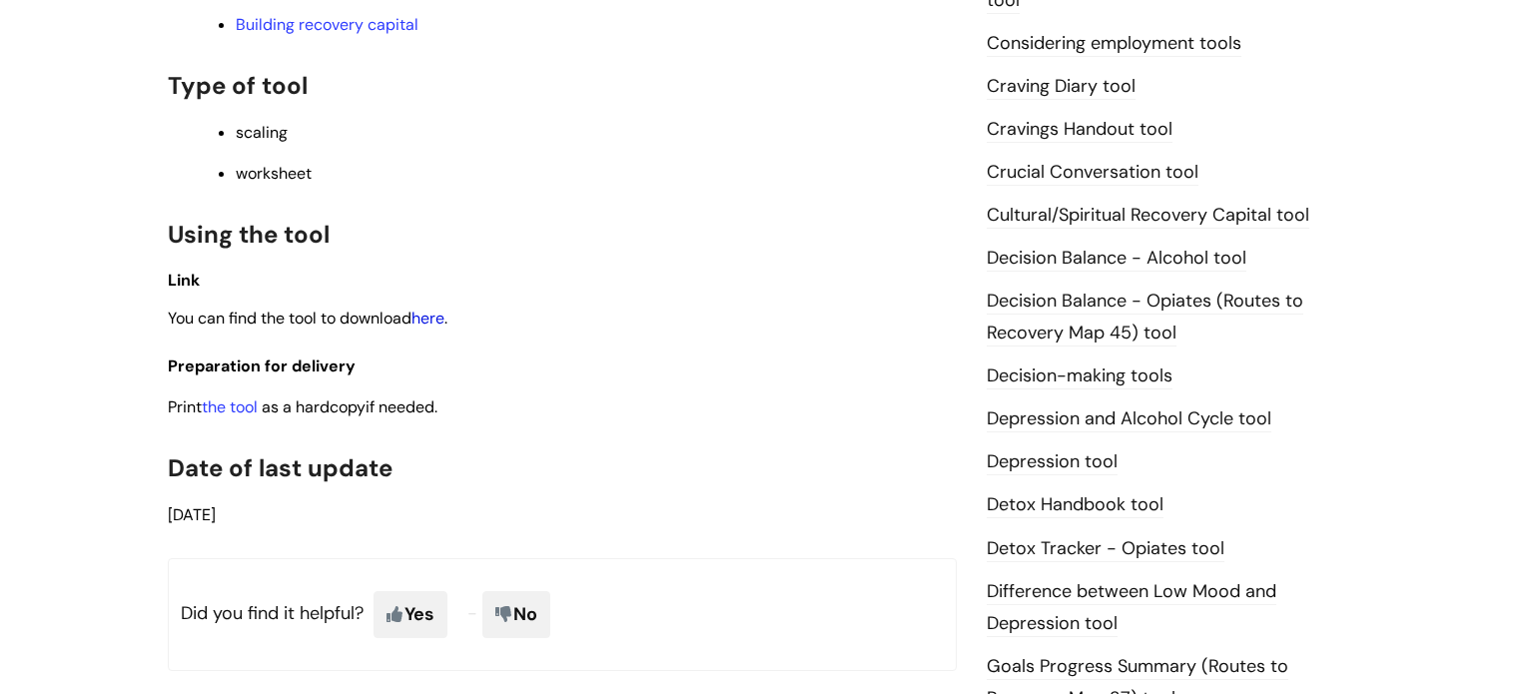
click at [432, 324] on link "here" at bounding box center [427, 318] width 33 height 21
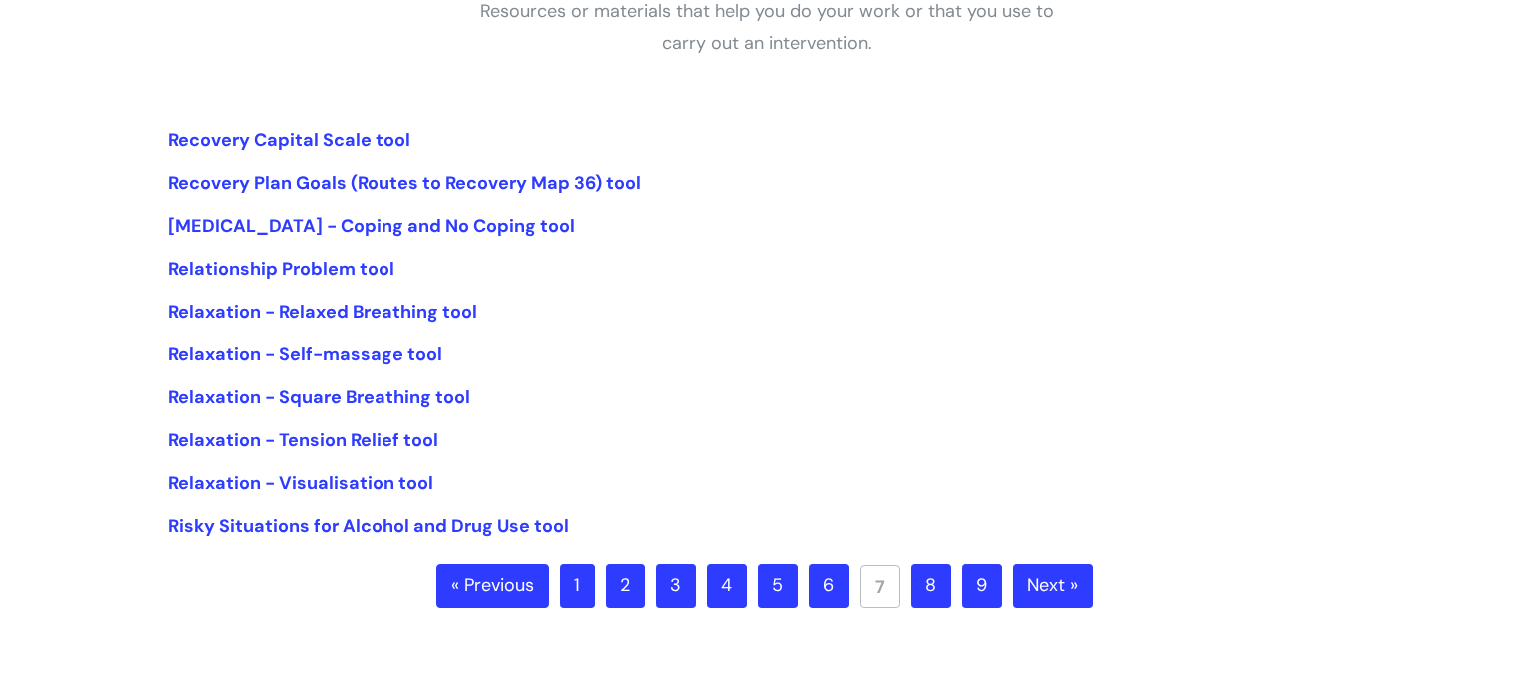
scroll to position [567, 0]
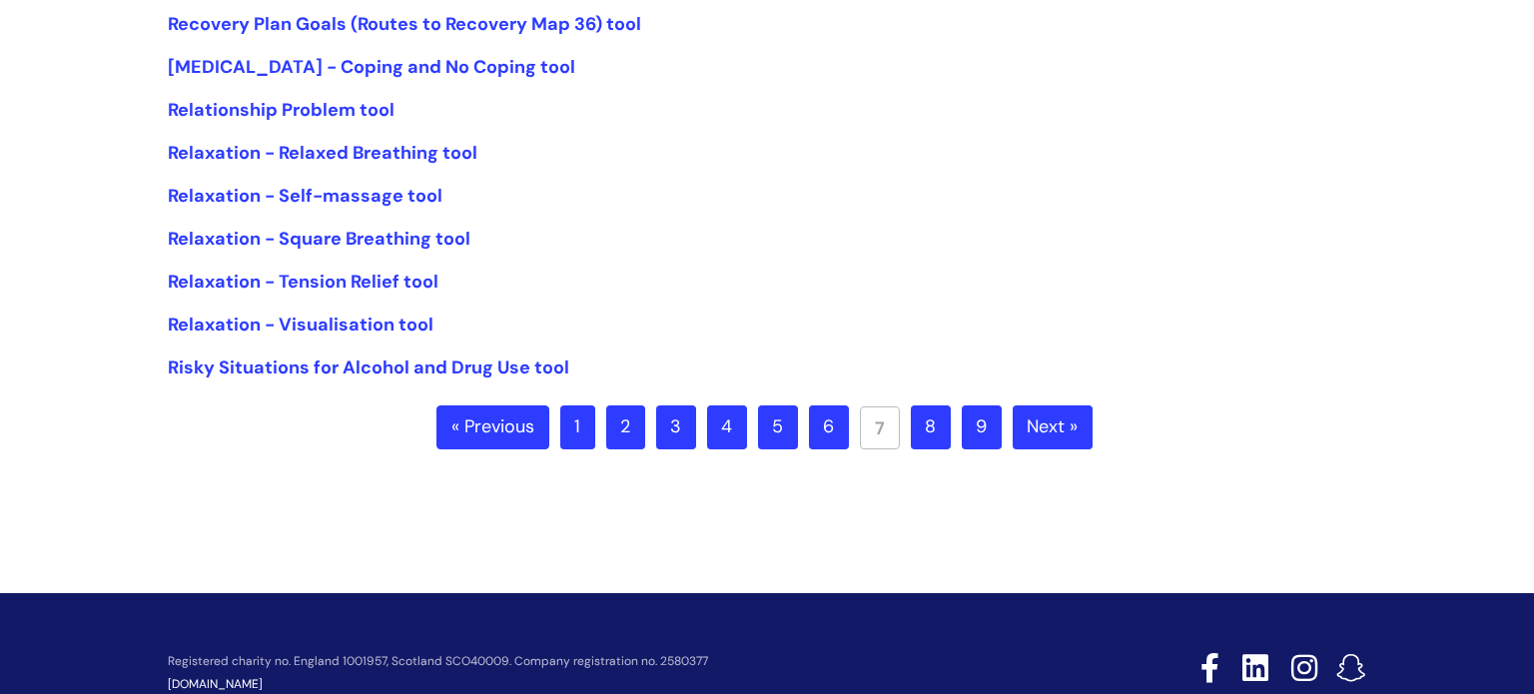
click at [923, 434] on link "8" at bounding box center [931, 427] width 40 height 44
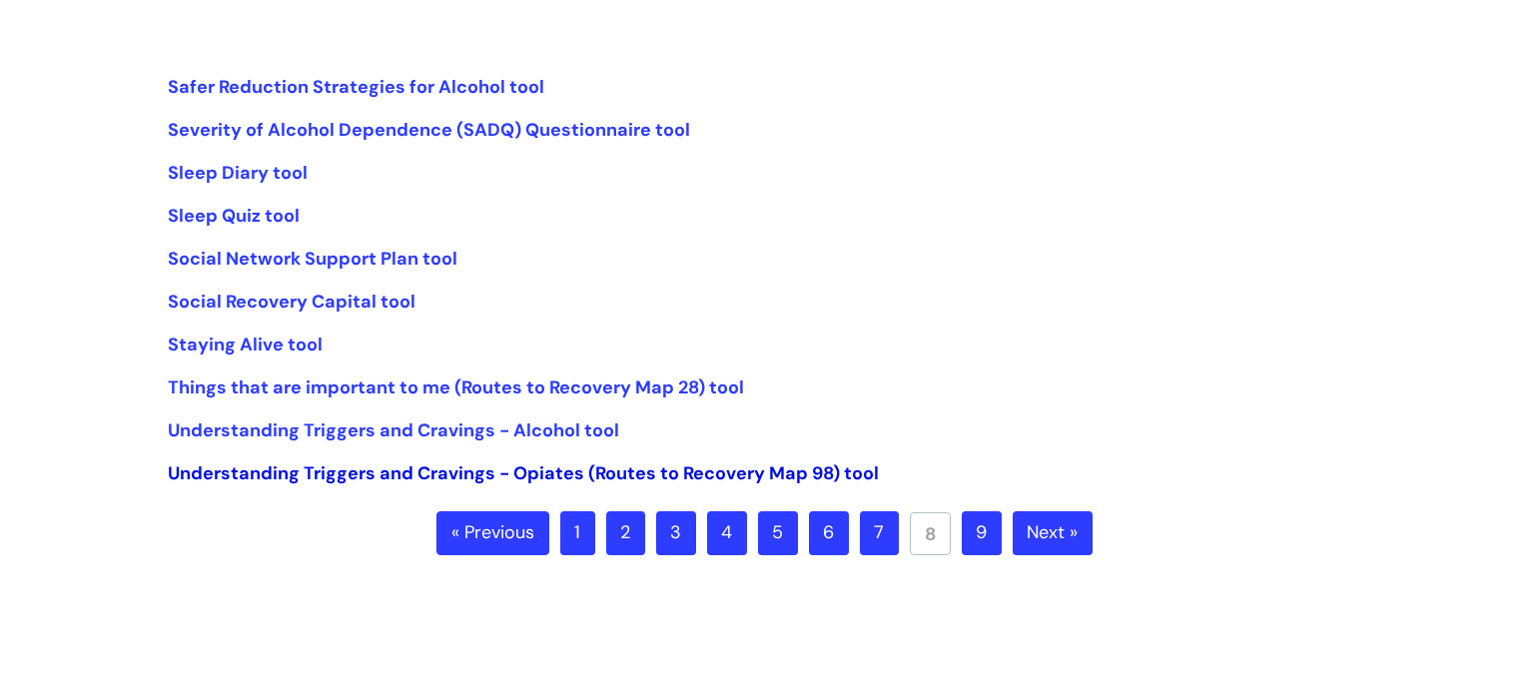
scroll to position [659, 0]
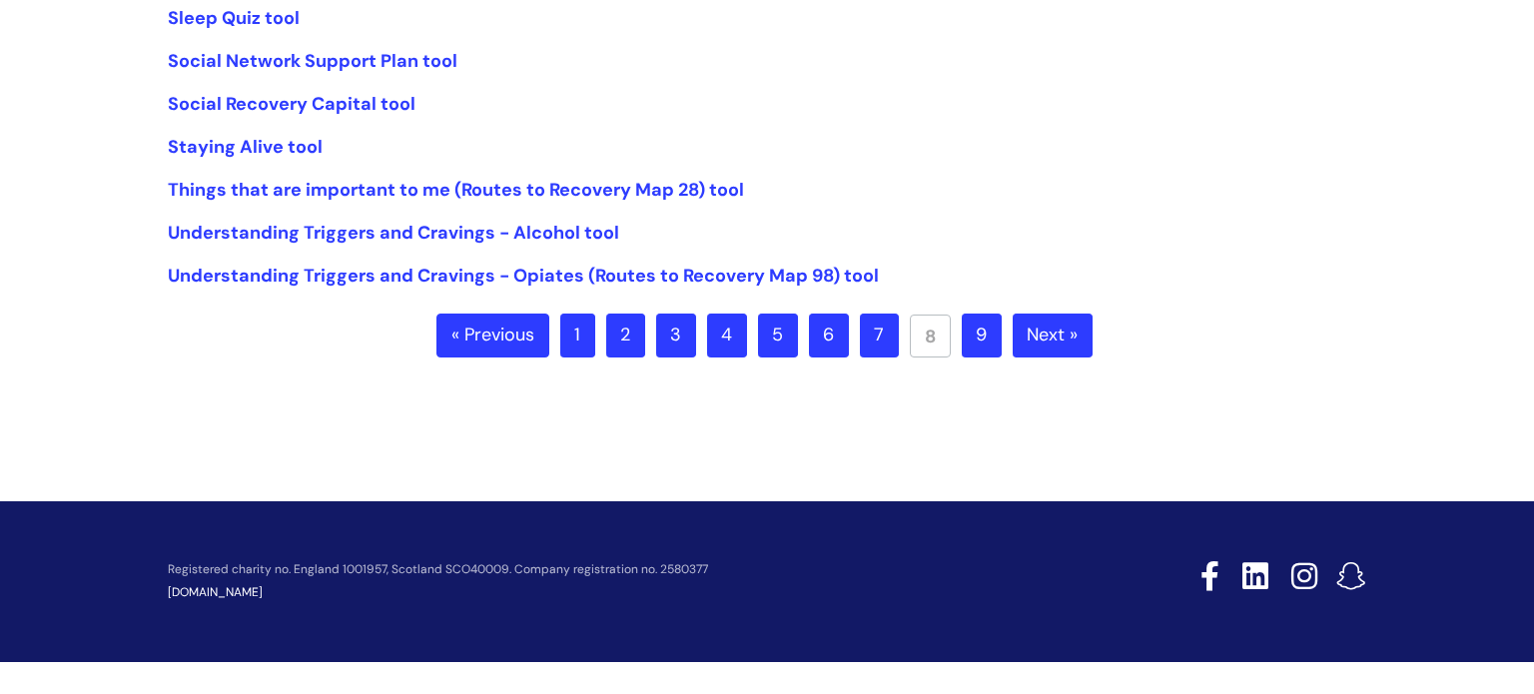
click at [966, 329] on link "9" at bounding box center [982, 336] width 40 height 44
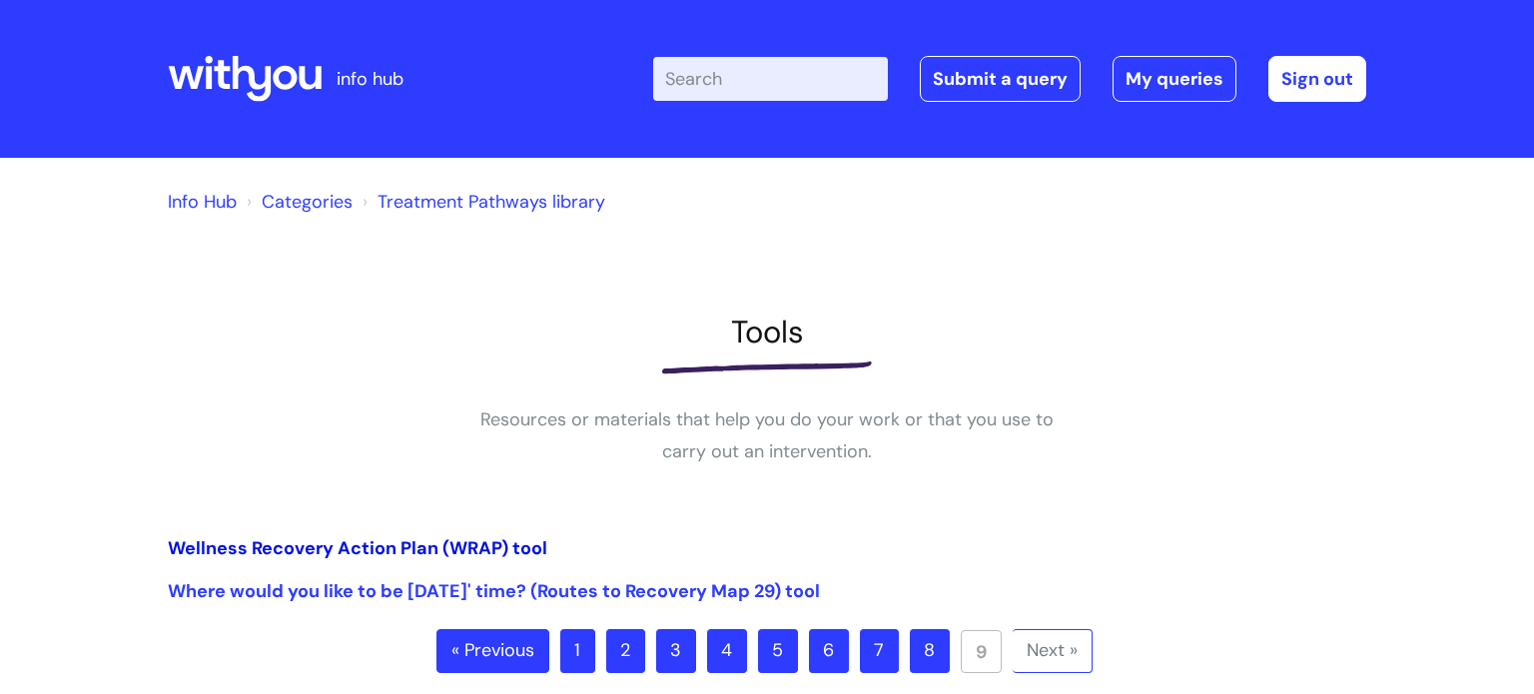
click at [373, 546] on link "Wellness Recovery Action Plan (WRAP) tool" at bounding box center [358, 548] width 380 height 24
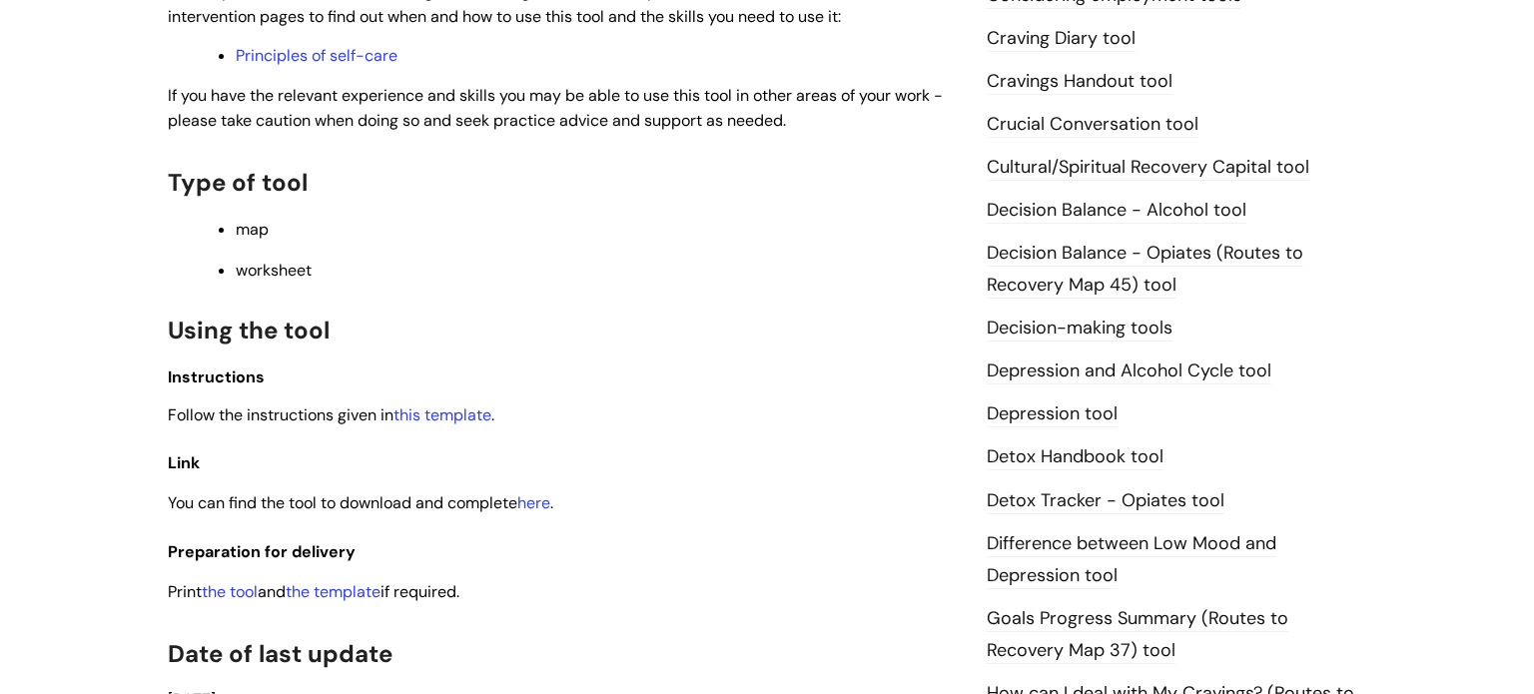
scroll to position [850, 0]
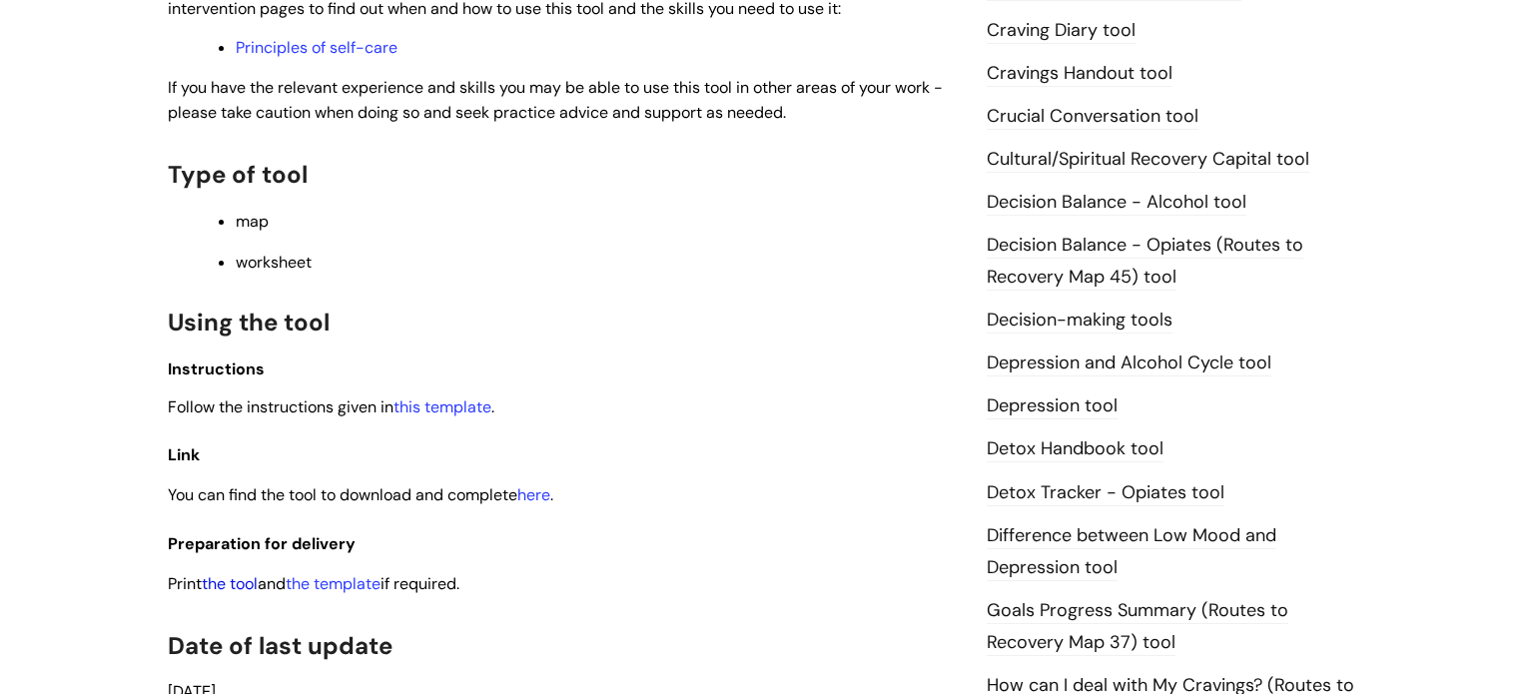
click at [241, 593] on link "the tool" at bounding box center [230, 583] width 56 height 21
